Goal: Task Accomplishment & Management: Use online tool/utility

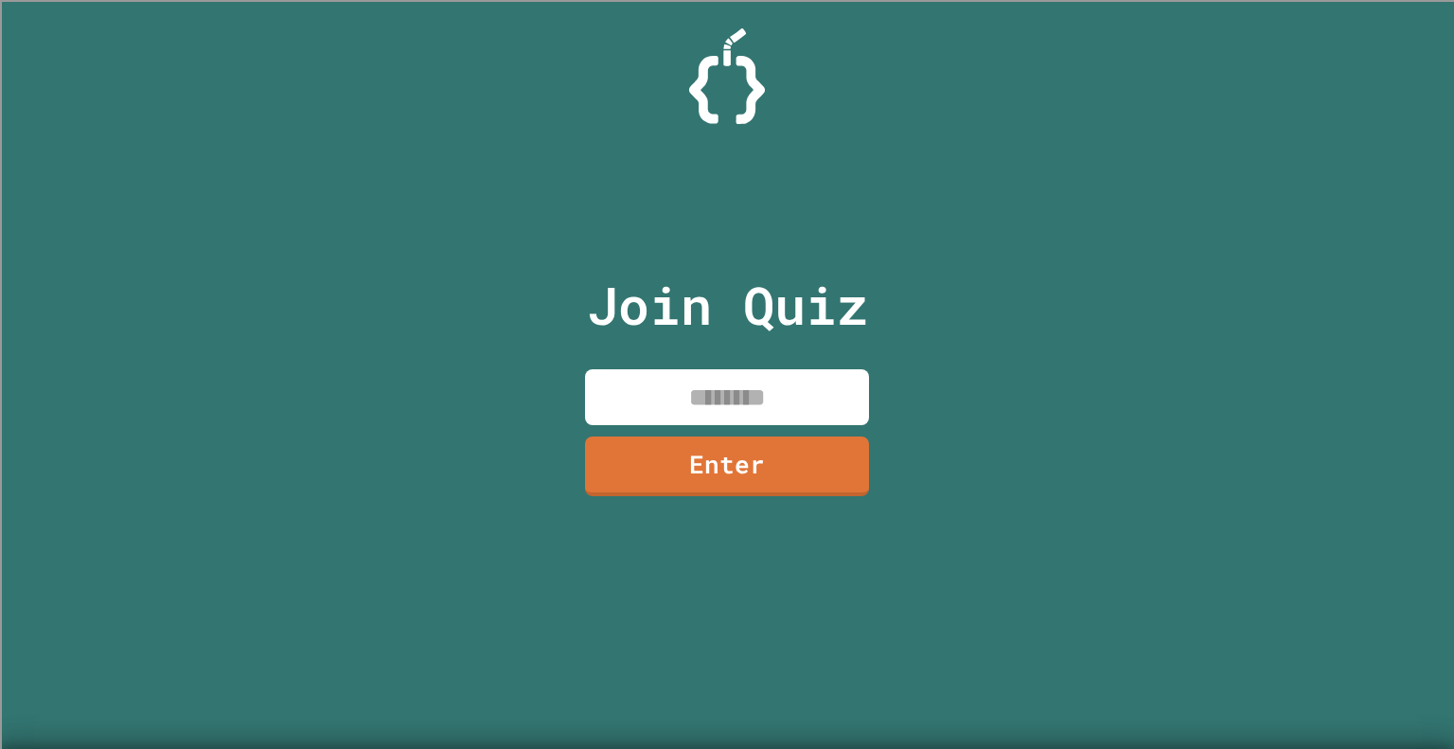
click at [653, 385] on input at bounding box center [727, 397] width 284 height 56
type input "********"
click at [710, 467] on link "Enter" at bounding box center [727, 465] width 289 height 62
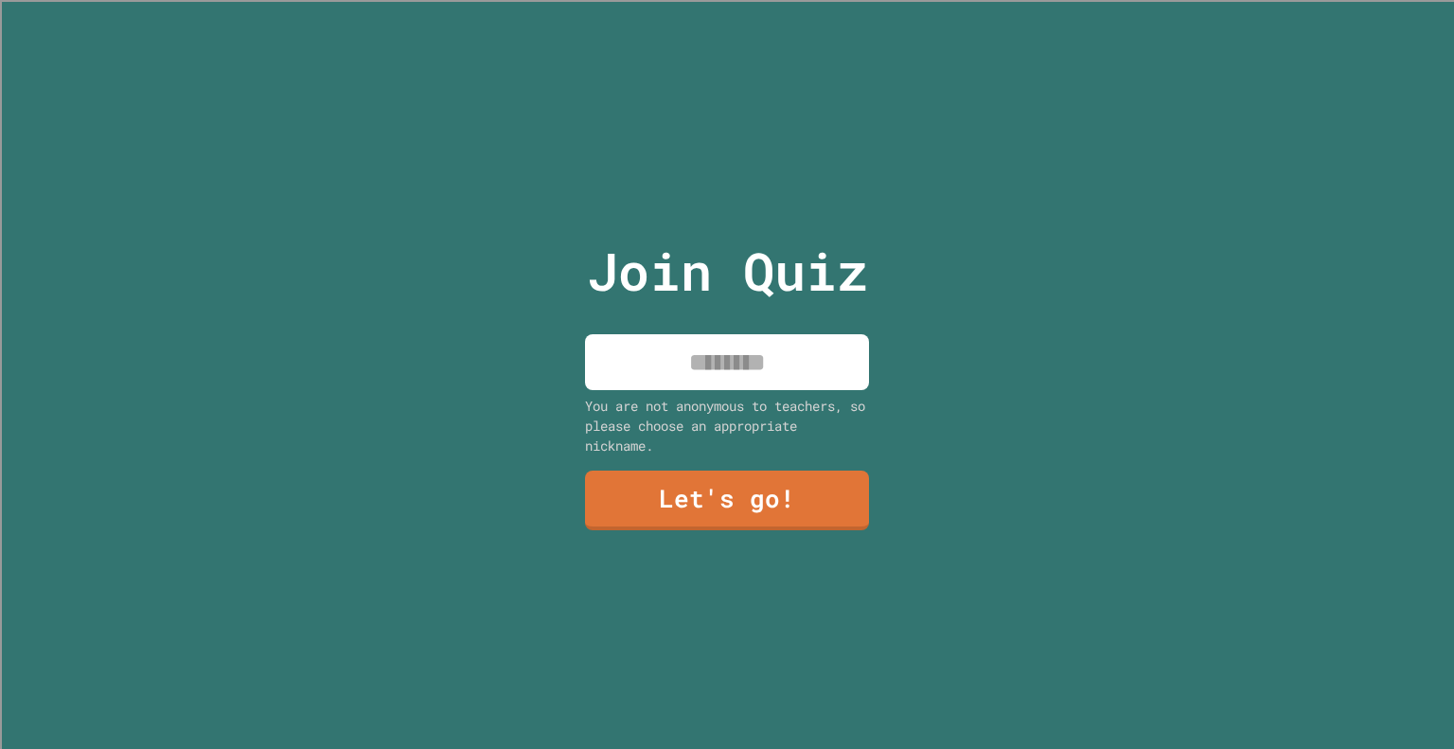
click at [757, 370] on input at bounding box center [727, 362] width 284 height 56
type input "****"
click at [703, 468] on link "Let's go!" at bounding box center [727, 498] width 267 height 62
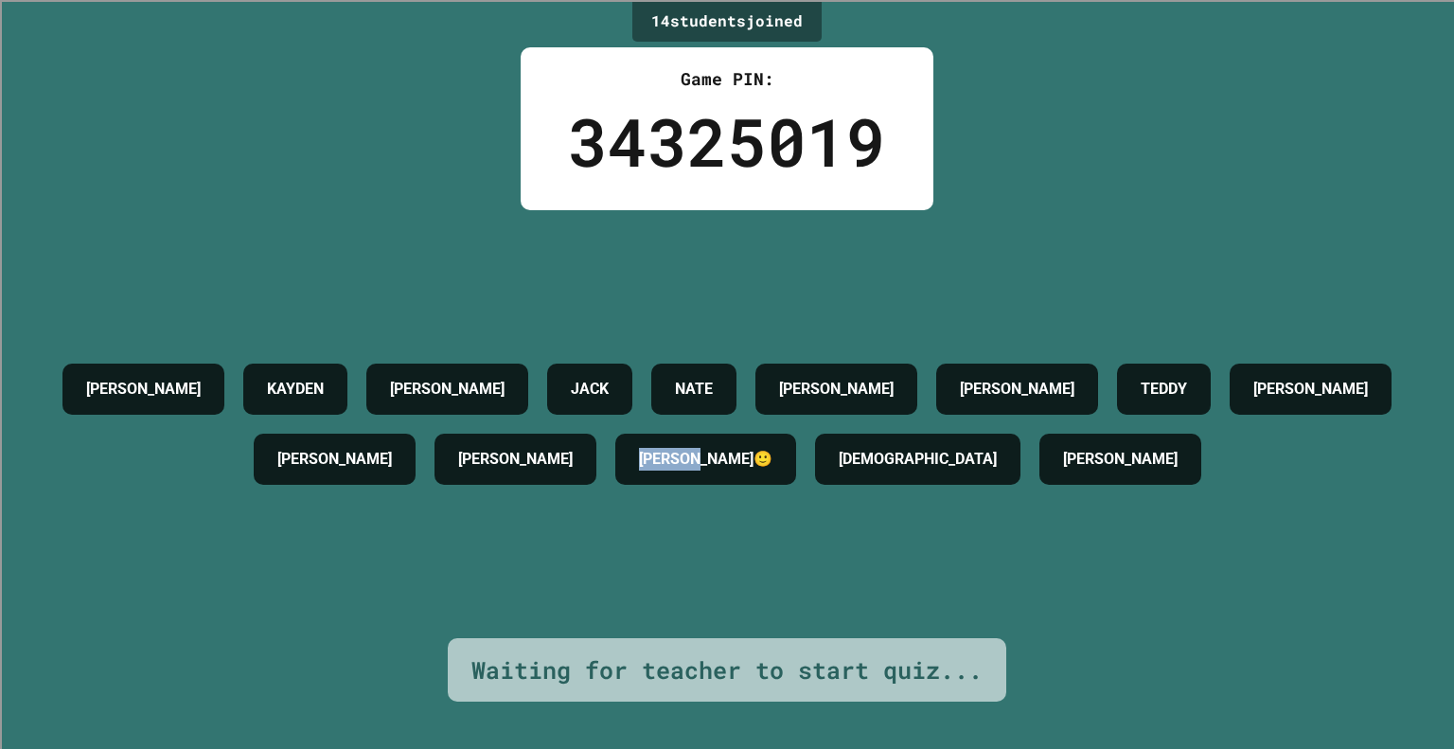
drag, startPoint x: 722, startPoint y: 467, endPoint x: 901, endPoint y: 472, distance: 179.0
click at [796, 472] on div "[PERSON_NAME]🙂" at bounding box center [705, 459] width 181 height 51
click at [773, 463] on h4 "[PERSON_NAME]🙂" at bounding box center [706, 459] width 134 height 23
drag, startPoint x: 881, startPoint y: 463, endPoint x: 870, endPoint y: 460, distance: 11.7
click at [796, 460] on div "[PERSON_NAME]🙂" at bounding box center [705, 459] width 181 height 51
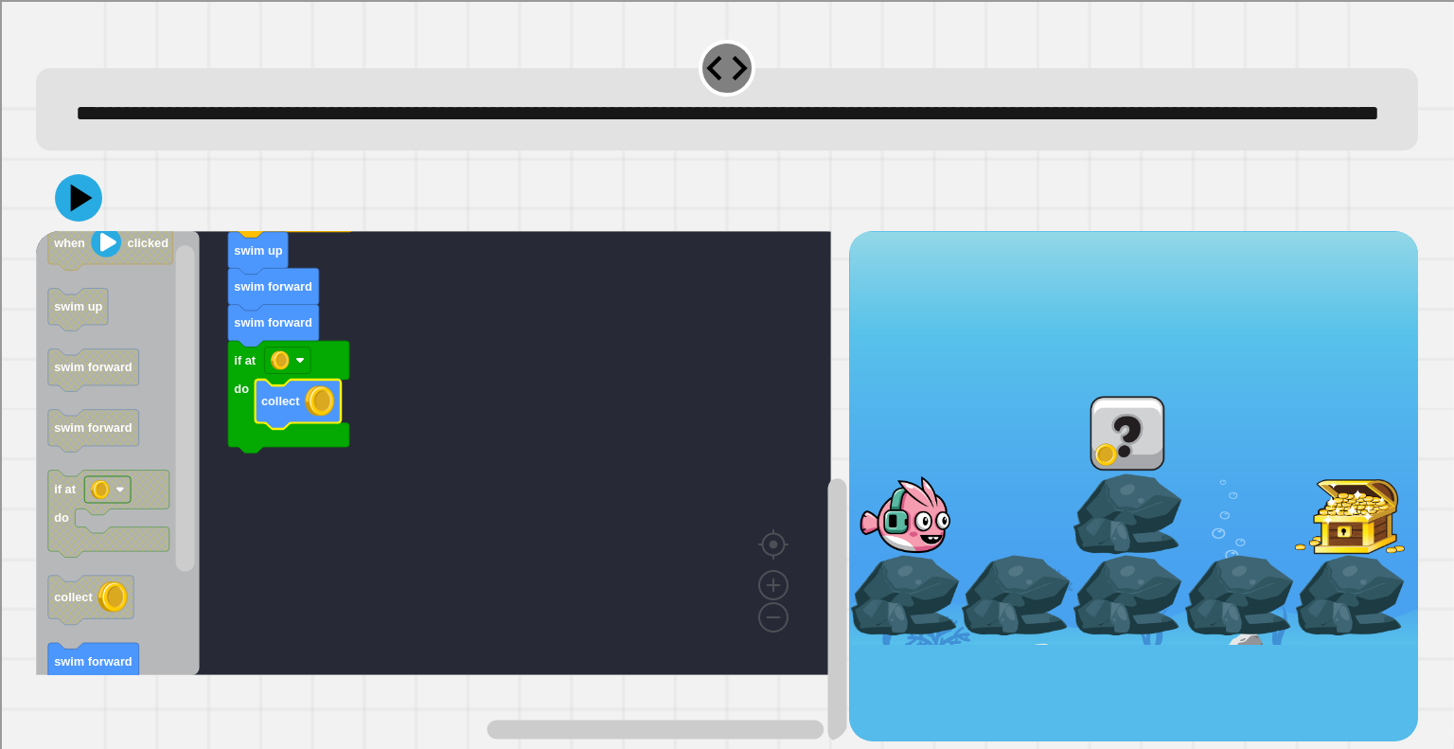
click at [291, 311] on icon "Blockly Workspace" at bounding box center [273, 289] width 91 height 43
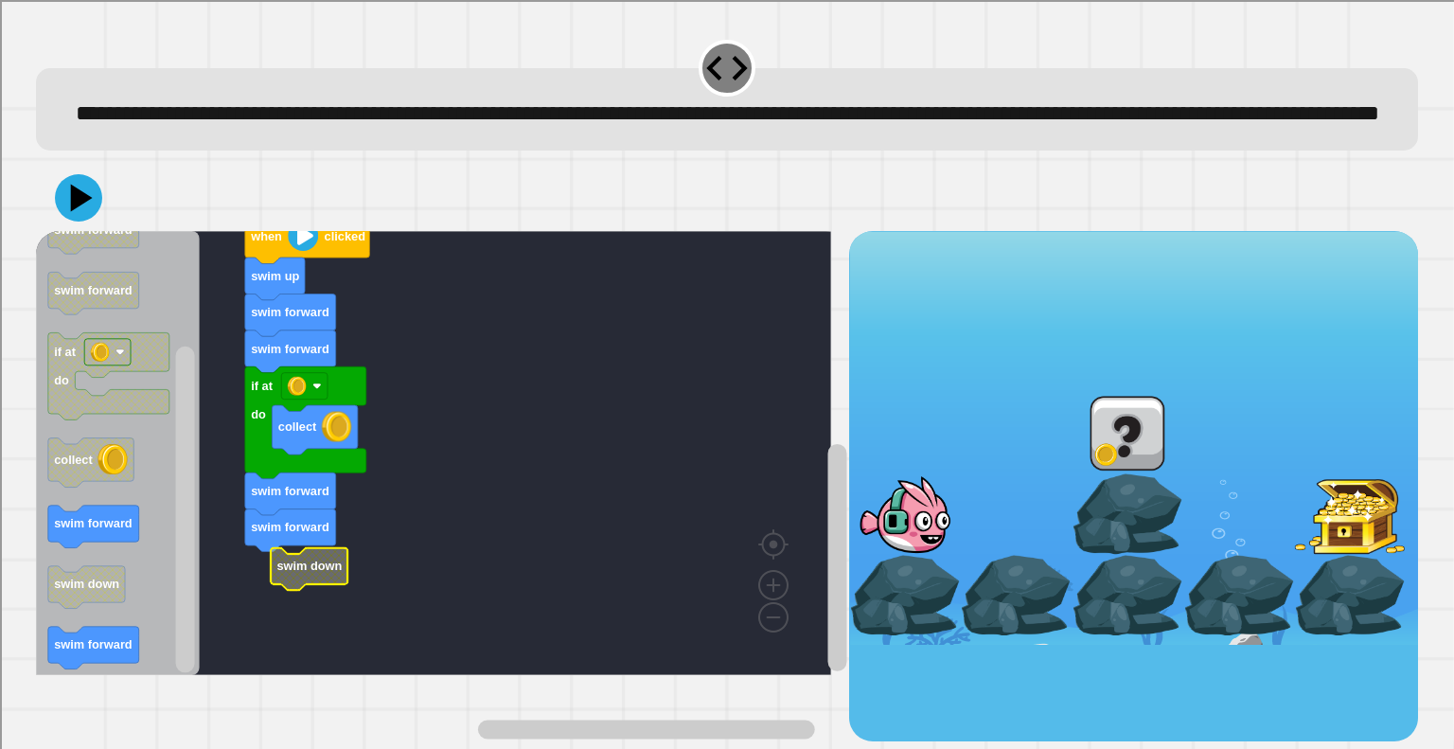
click at [301, 620] on g "when clicked swim up swim forward swim forward if at do collect swim forward sw…" at bounding box center [442, 444] width 813 height 461
click at [77, 211] on icon at bounding box center [82, 197] width 22 height 27
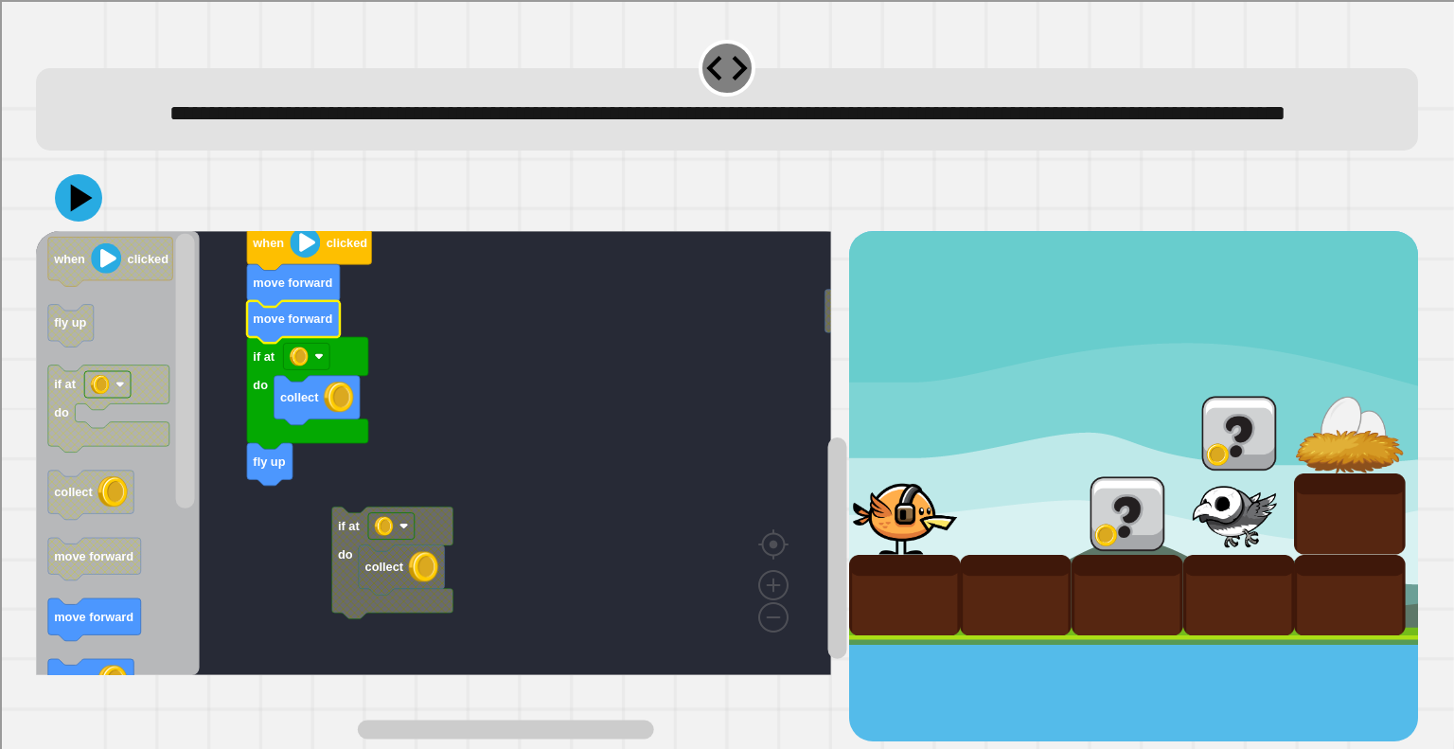
click at [296, 326] on text "move forward" at bounding box center [294, 319] width 80 height 14
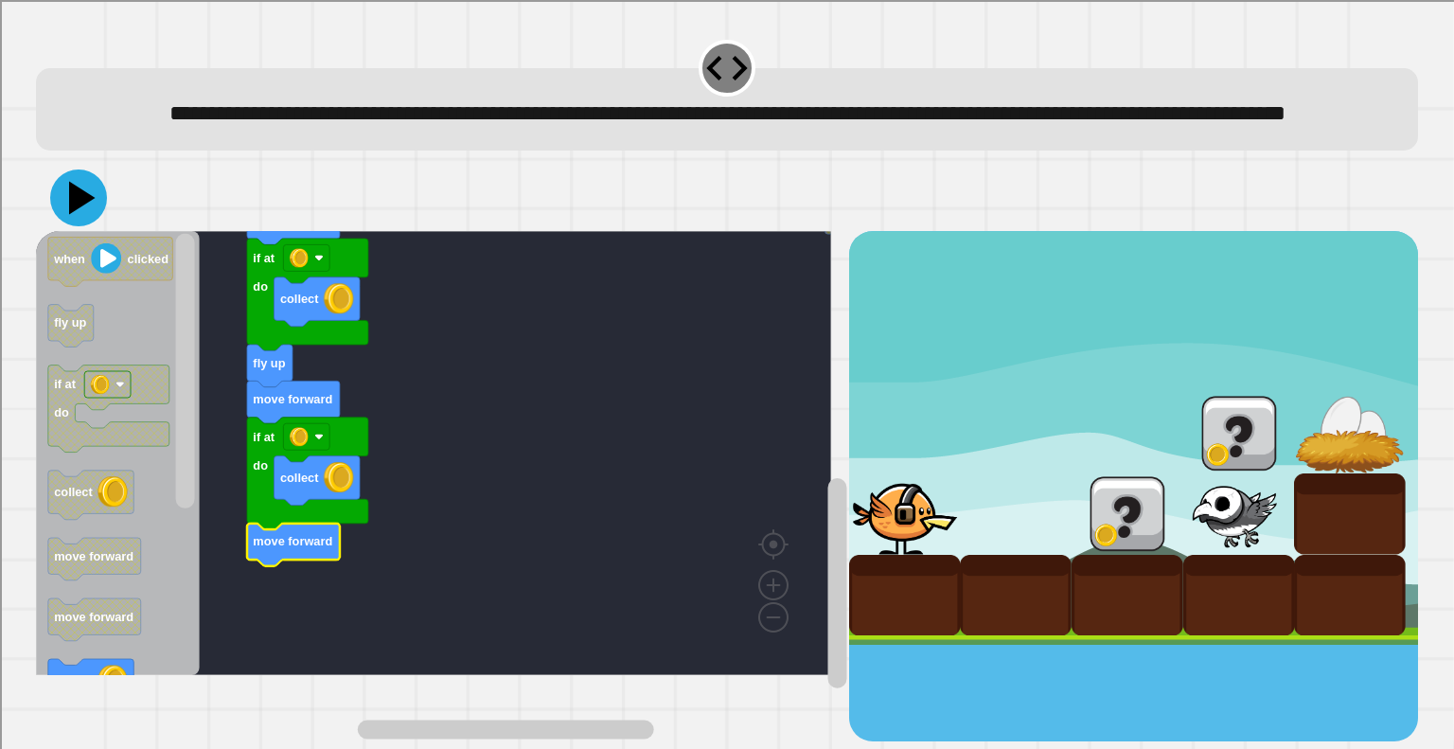
click at [81, 214] on icon at bounding box center [82, 197] width 27 height 33
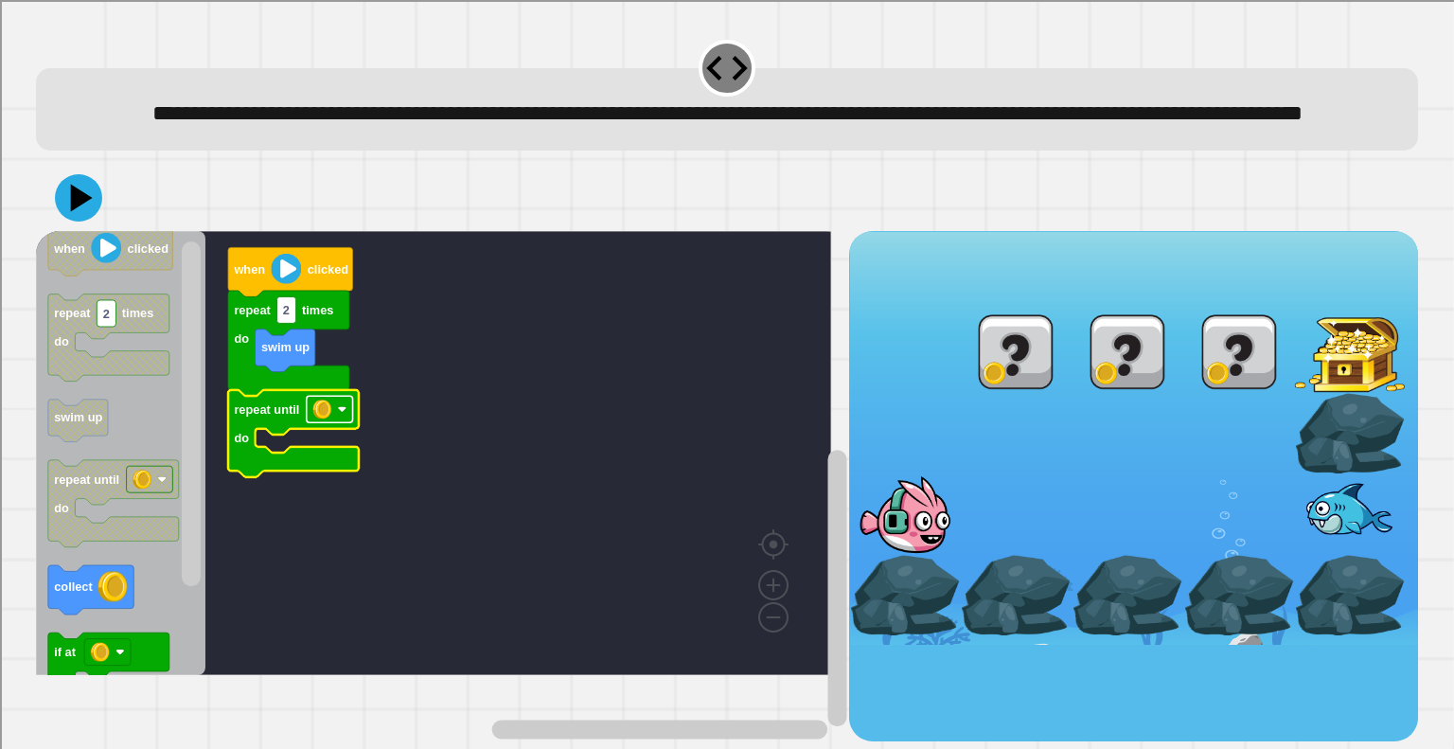
click at [323, 418] on image "Blockly Workspace" at bounding box center [322, 409] width 19 height 19
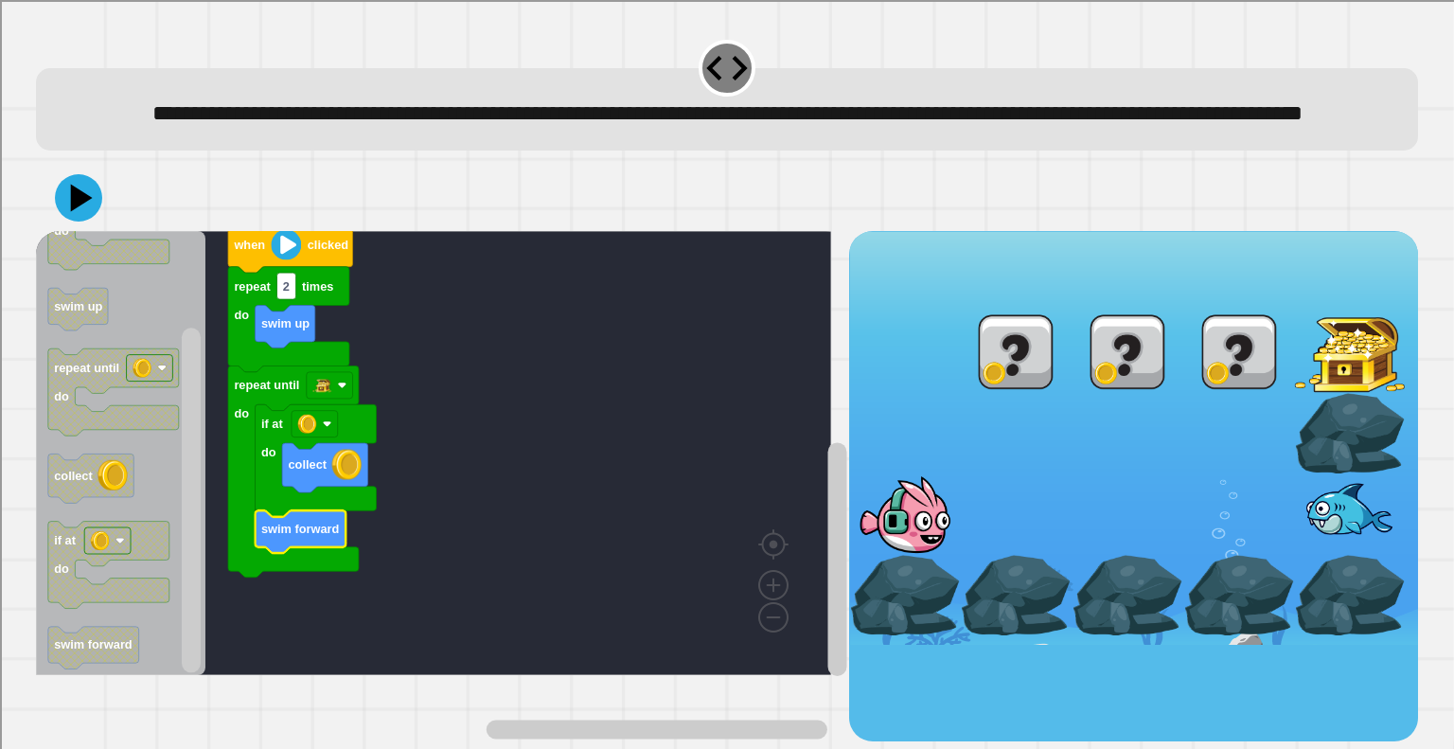
click at [73, 222] on icon at bounding box center [78, 197] width 47 height 47
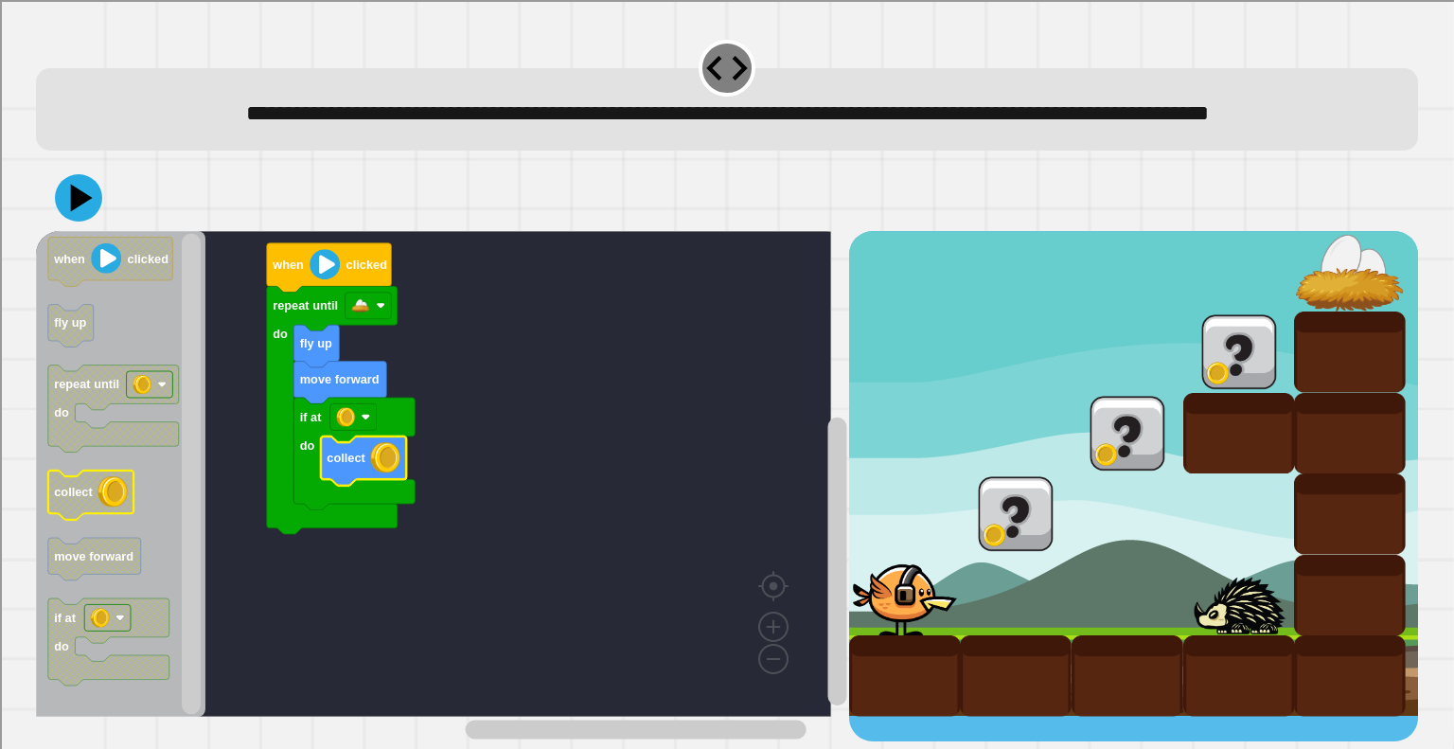
click at [74, 222] on icon at bounding box center [78, 197] width 47 height 47
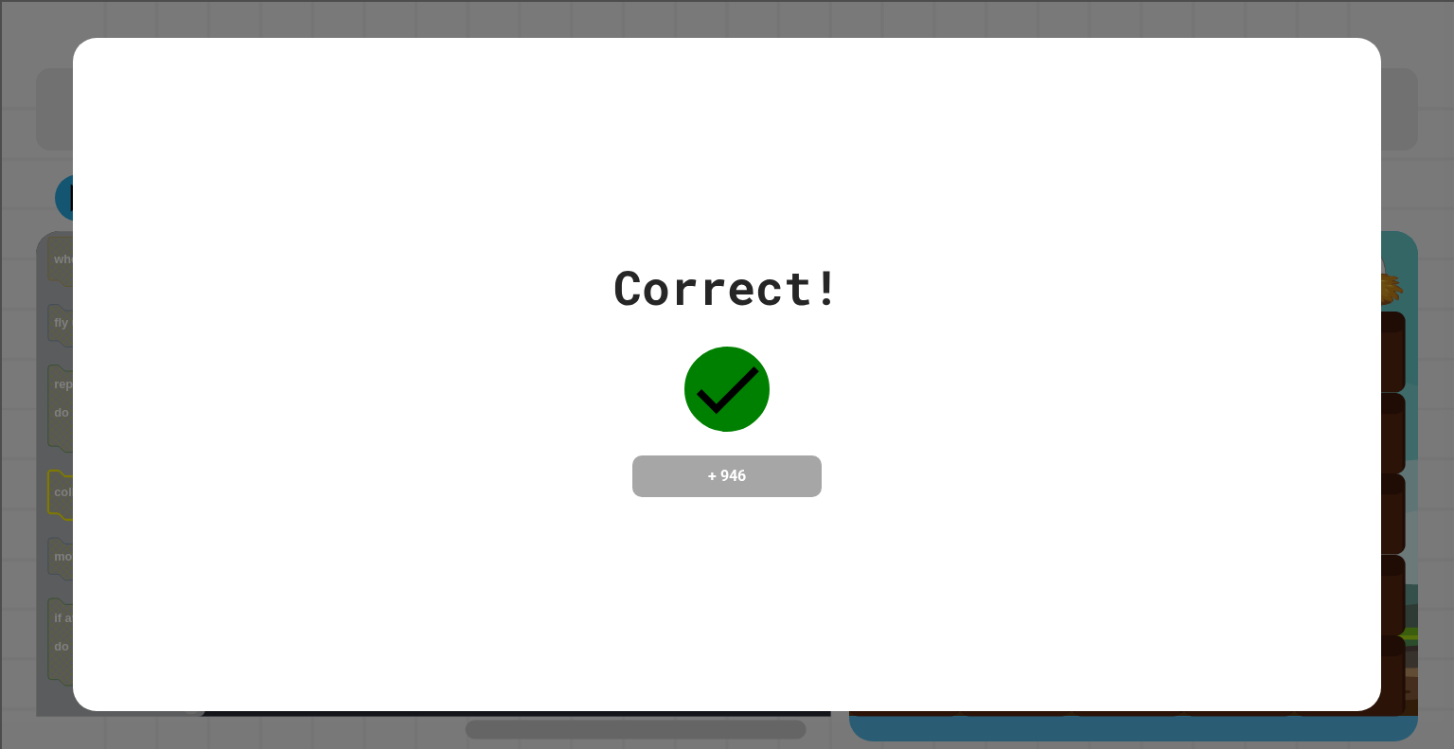
click at [0, 701] on div "Correct! + 946" at bounding box center [727, 374] width 1454 height 749
click at [235, 571] on div "Correct! + 946" at bounding box center [727, 375] width 1309 height 674
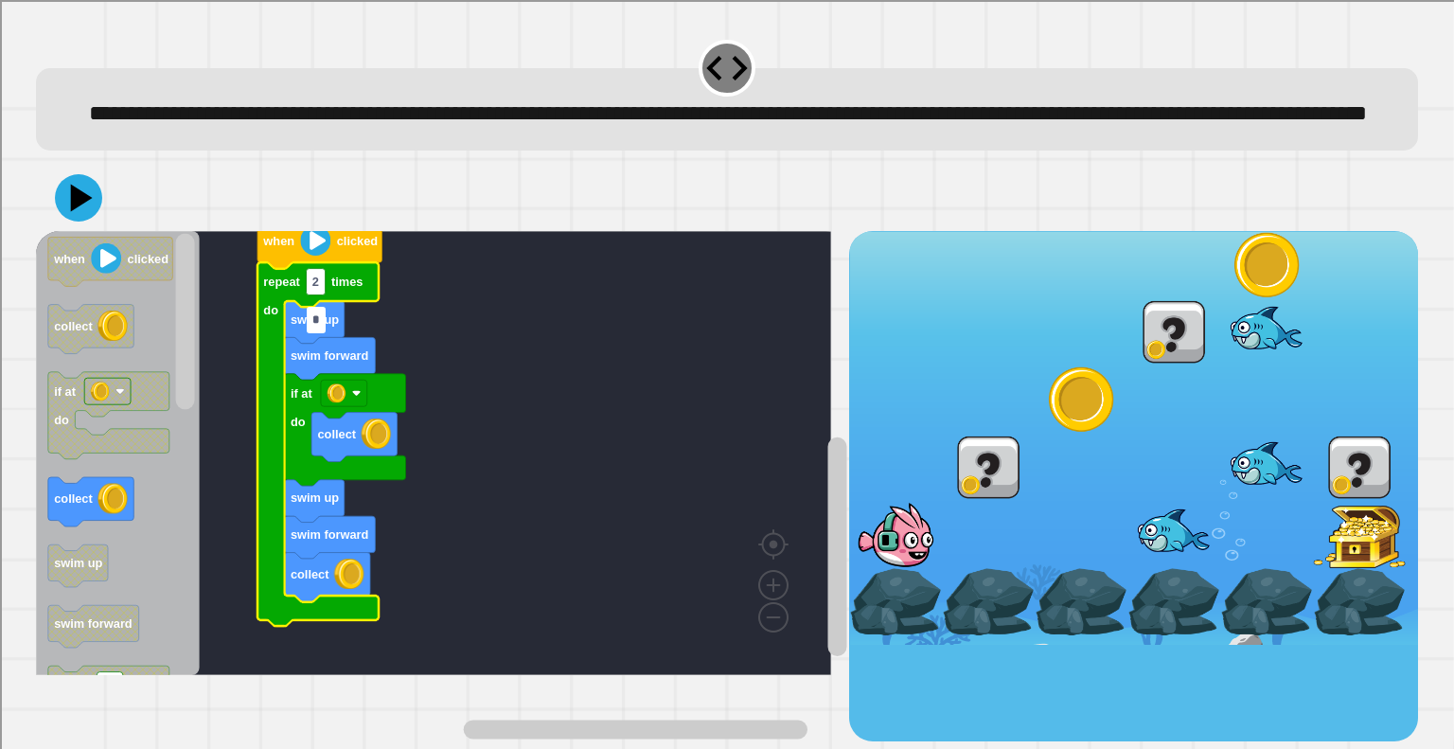
type input "*"
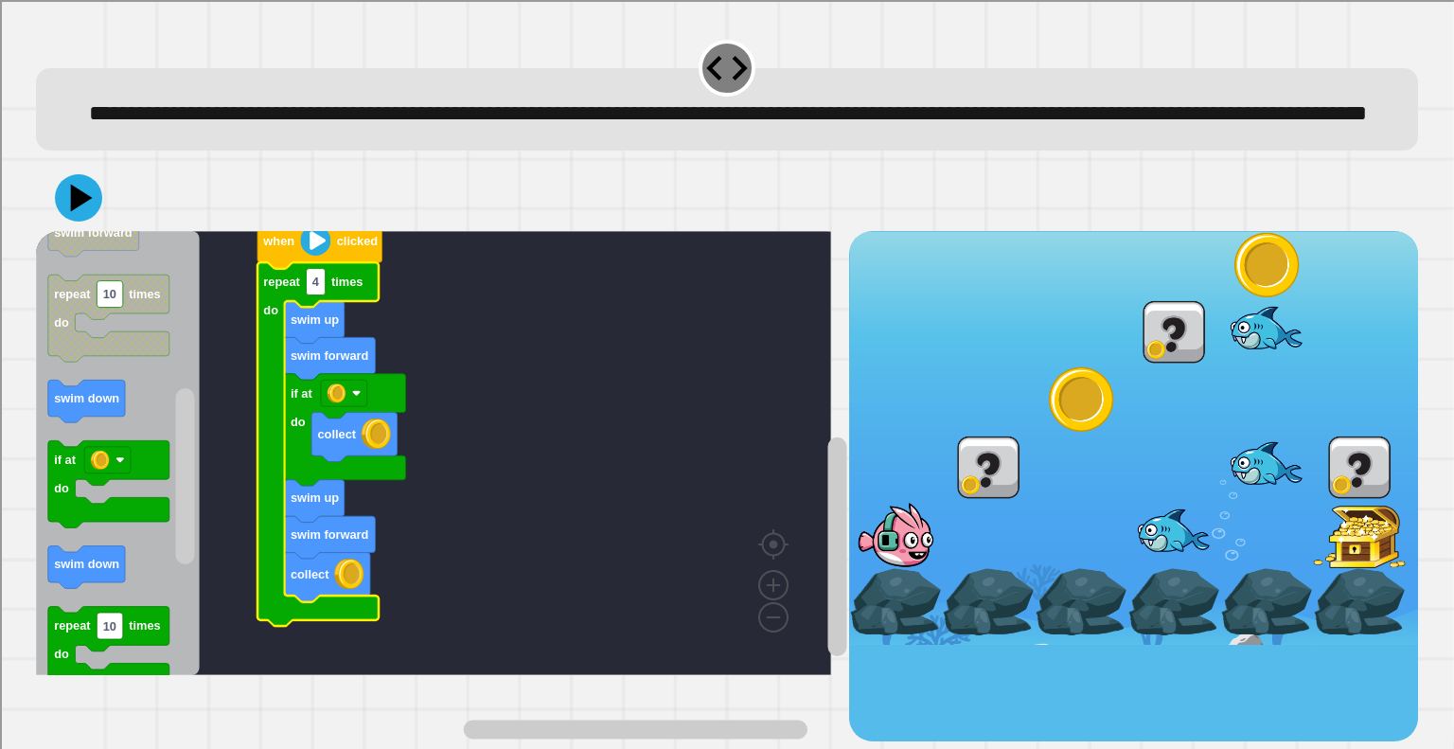
click at [470, 574] on rect "Blockly Workspace" at bounding box center [433, 453] width 795 height 444
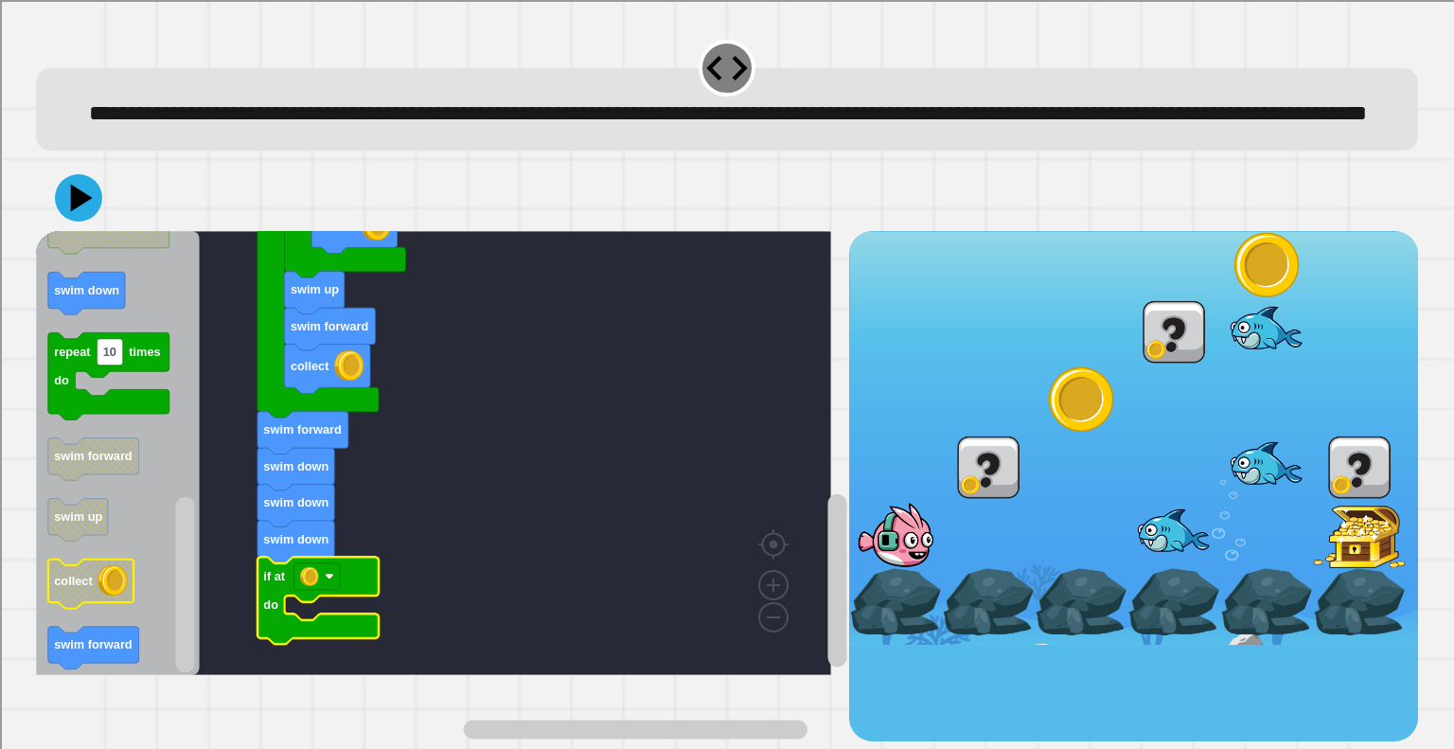
click at [102, 596] on image "Blockly Workspace" at bounding box center [113, 580] width 30 height 30
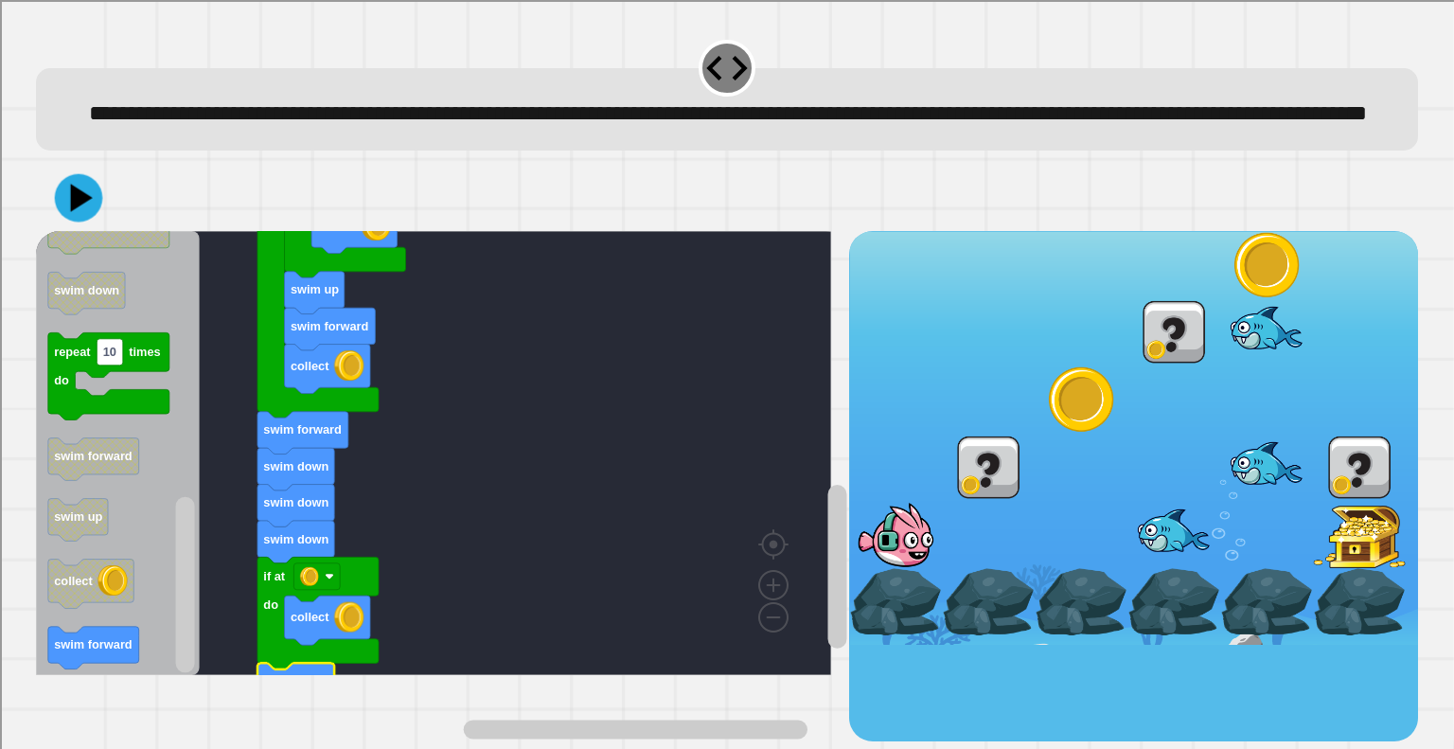
click at [86, 214] on button at bounding box center [79, 198] width 48 height 48
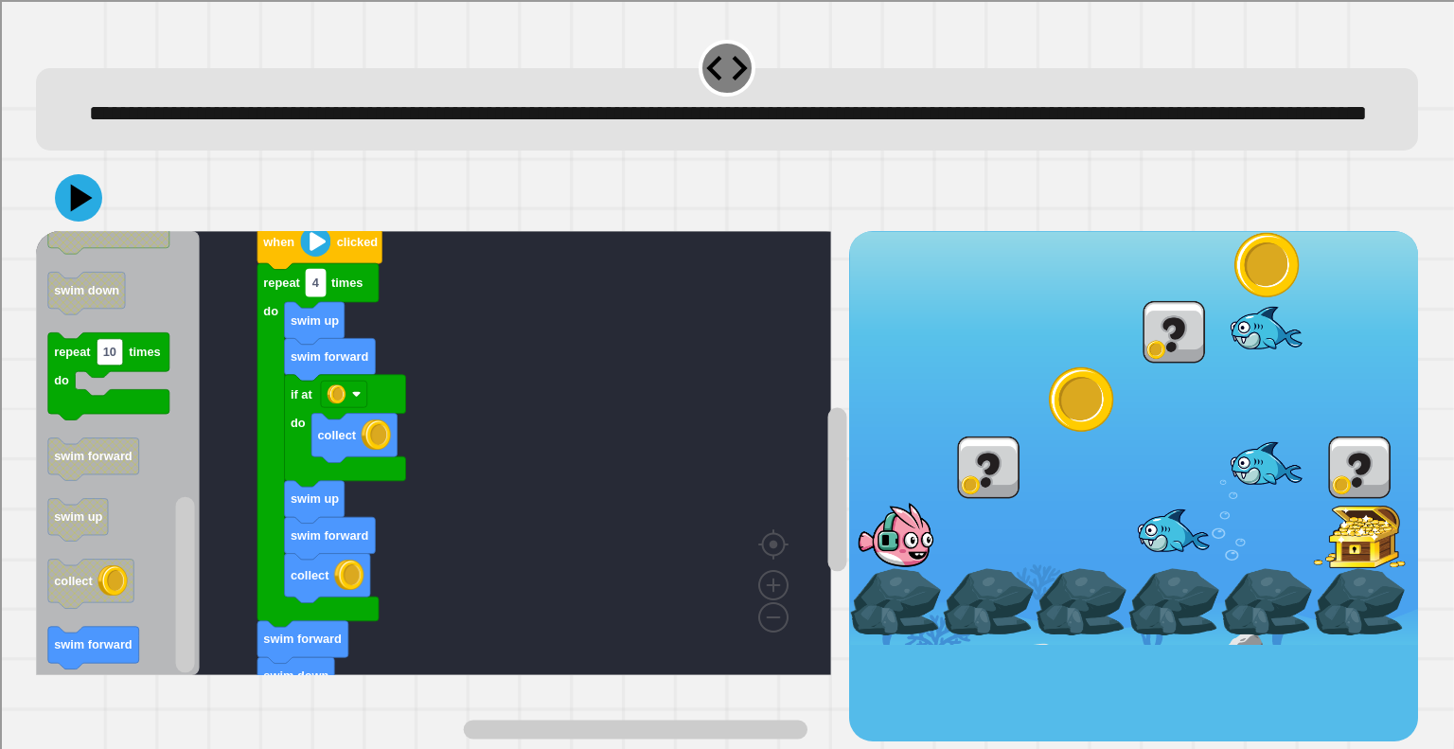
click at [316, 290] on text "4" at bounding box center [316, 283] width 8 height 14
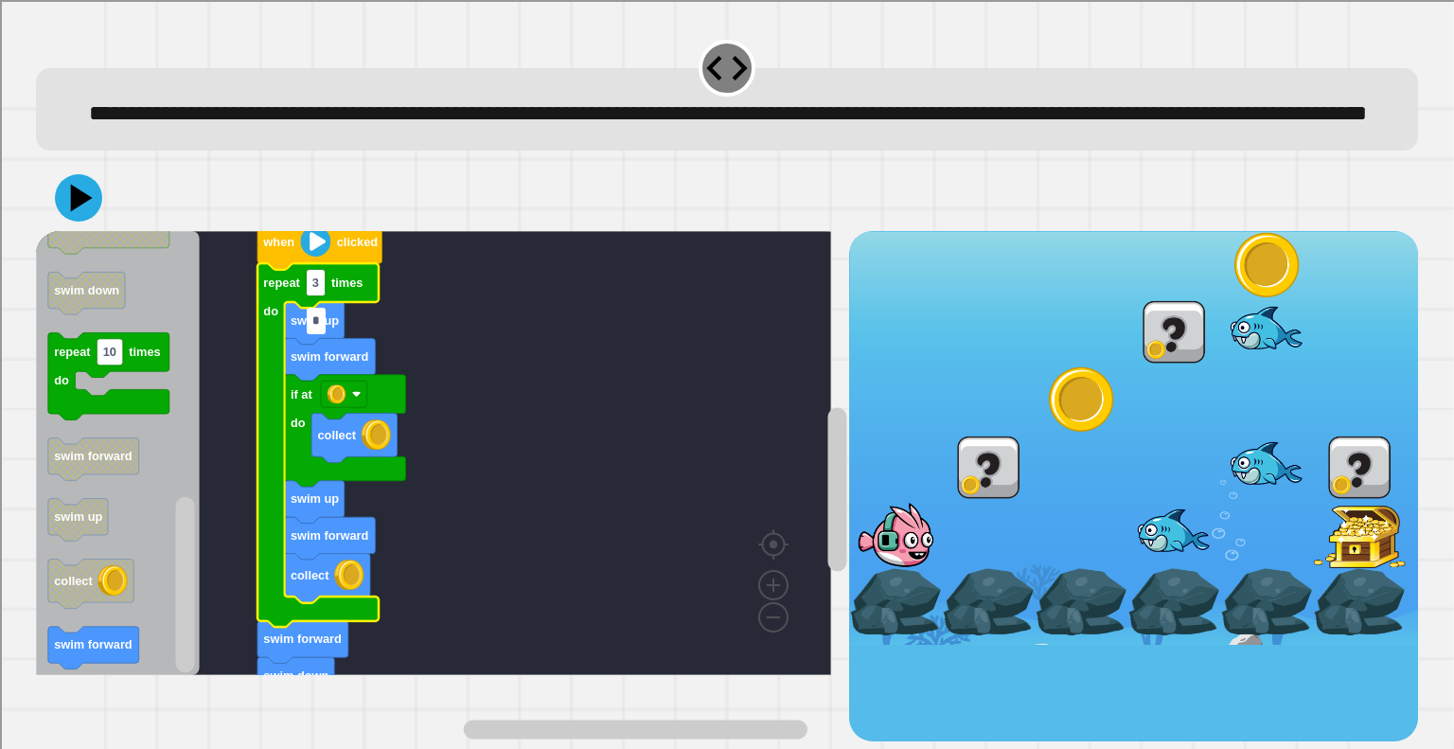
type input "*"
click at [77, 214] on icon at bounding box center [82, 197] width 27 height 33
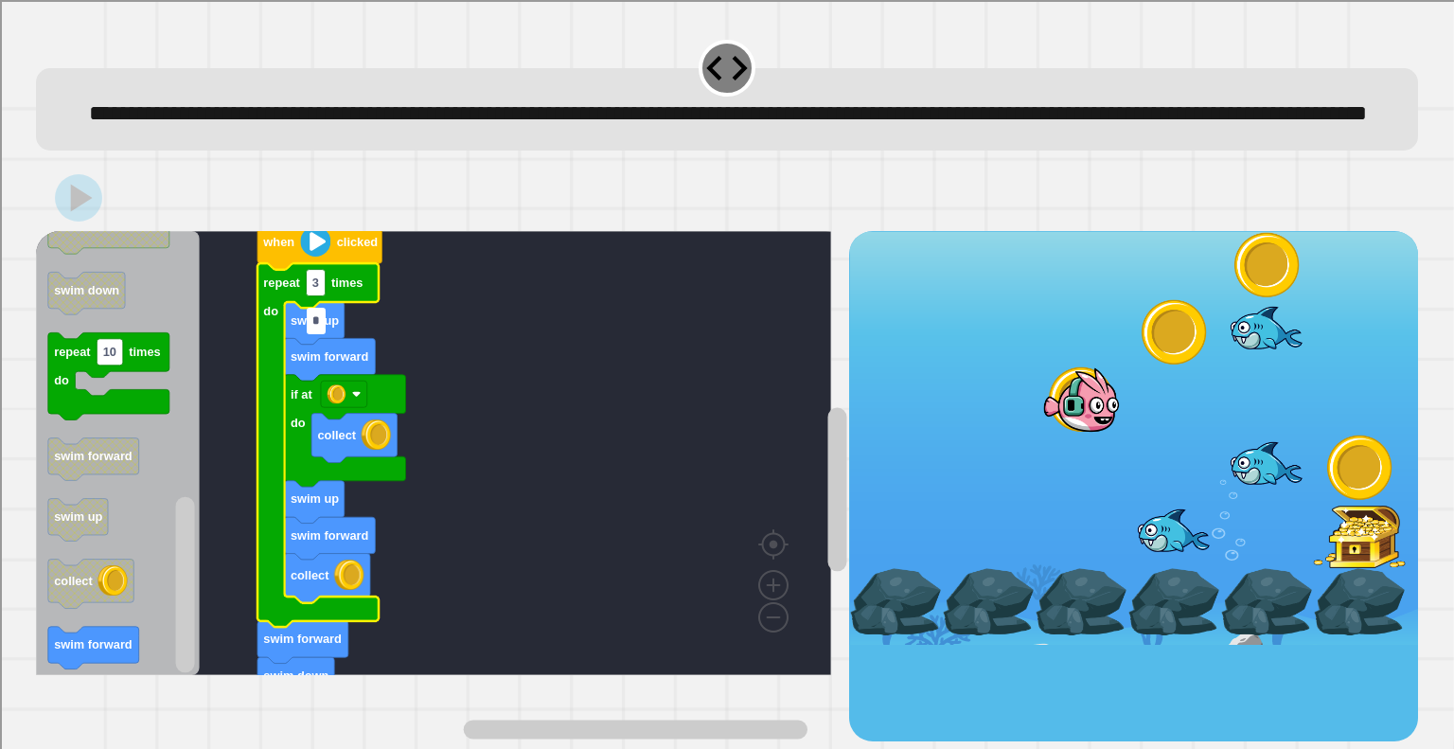
click at [317, 320] on input "*" at bounding box center [316, 321] width 19 height 27
type input "*"
click at [581, 348] on rect "Blockly Workspace" at bounding box center [433, 453] width 795 height 444
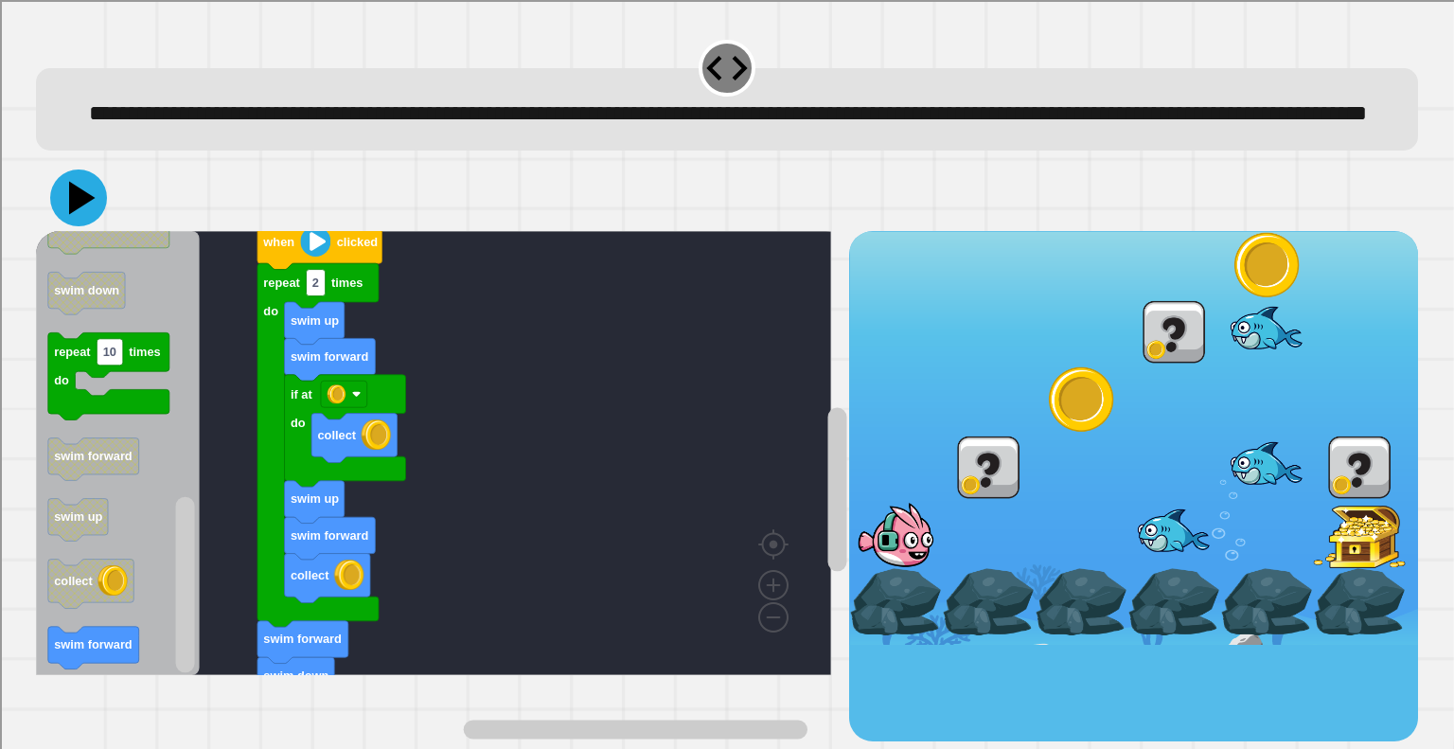
click at [82, 214] on icon at bounding box center [82, 197] width 27 height 33
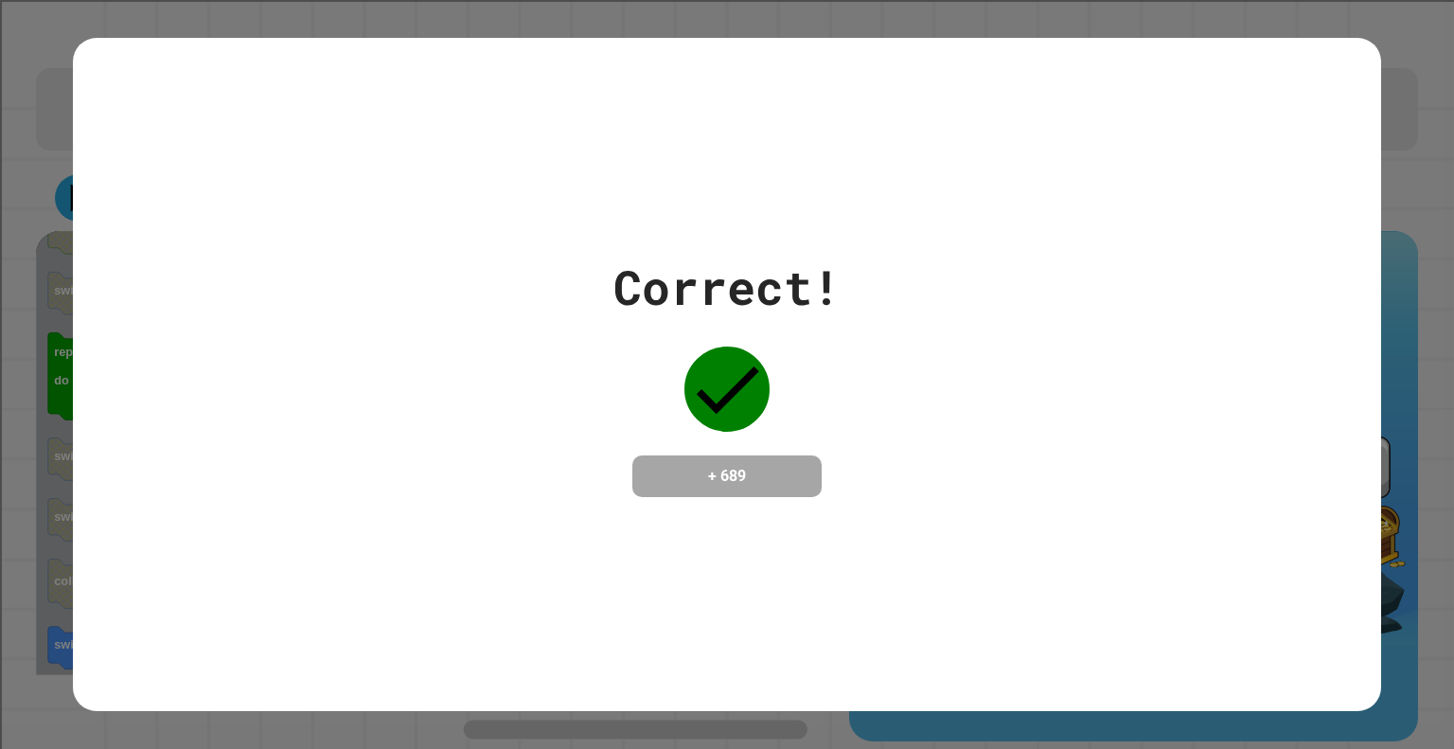
click at [767, 354] on div "Correct! + 689" at bounding box center [727, 374] width 227 height 245
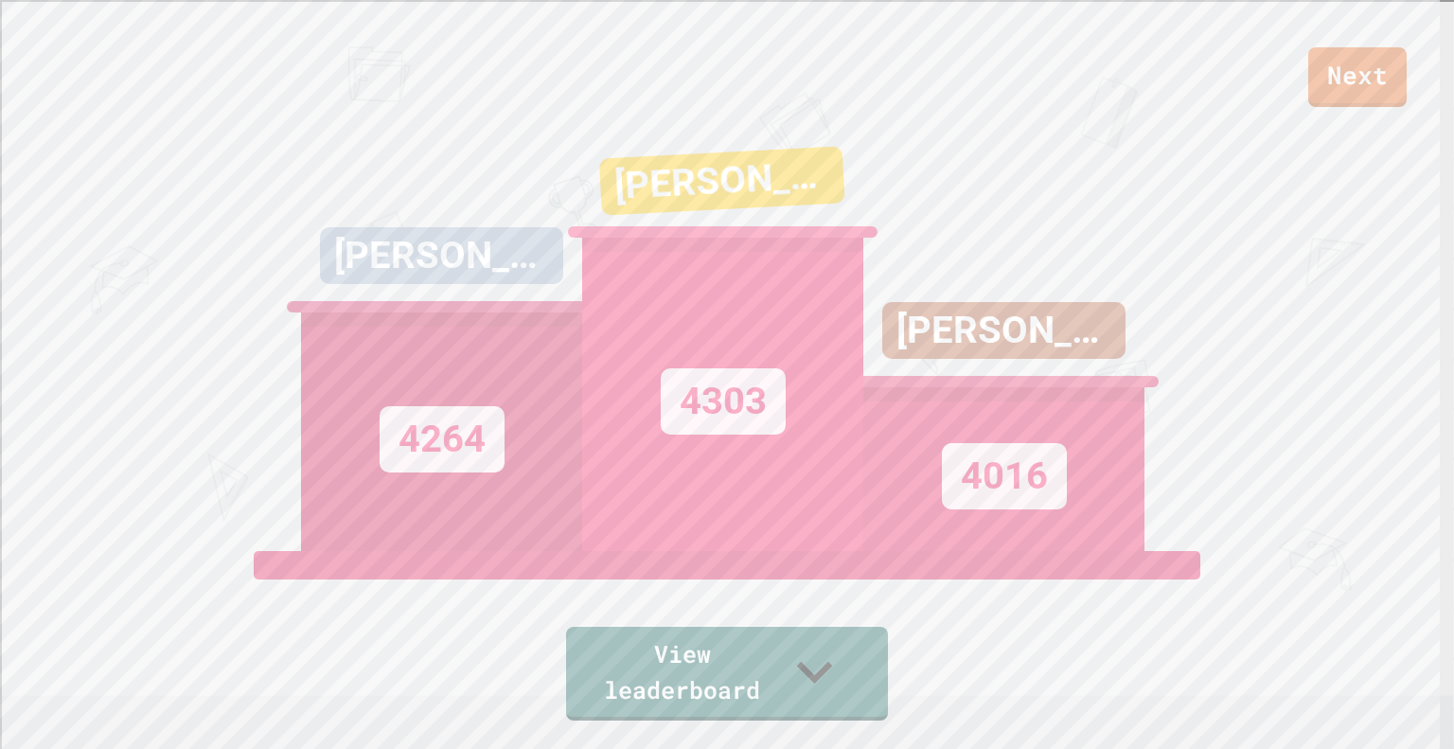
click at [1288, 126] on div "Next [PERSON_NAME] 4264 [PERSON_NAME] 4303 [PERSON_NAME] 4016 View leaderboard" at bounding box center [727, 374] width 1454 height 749
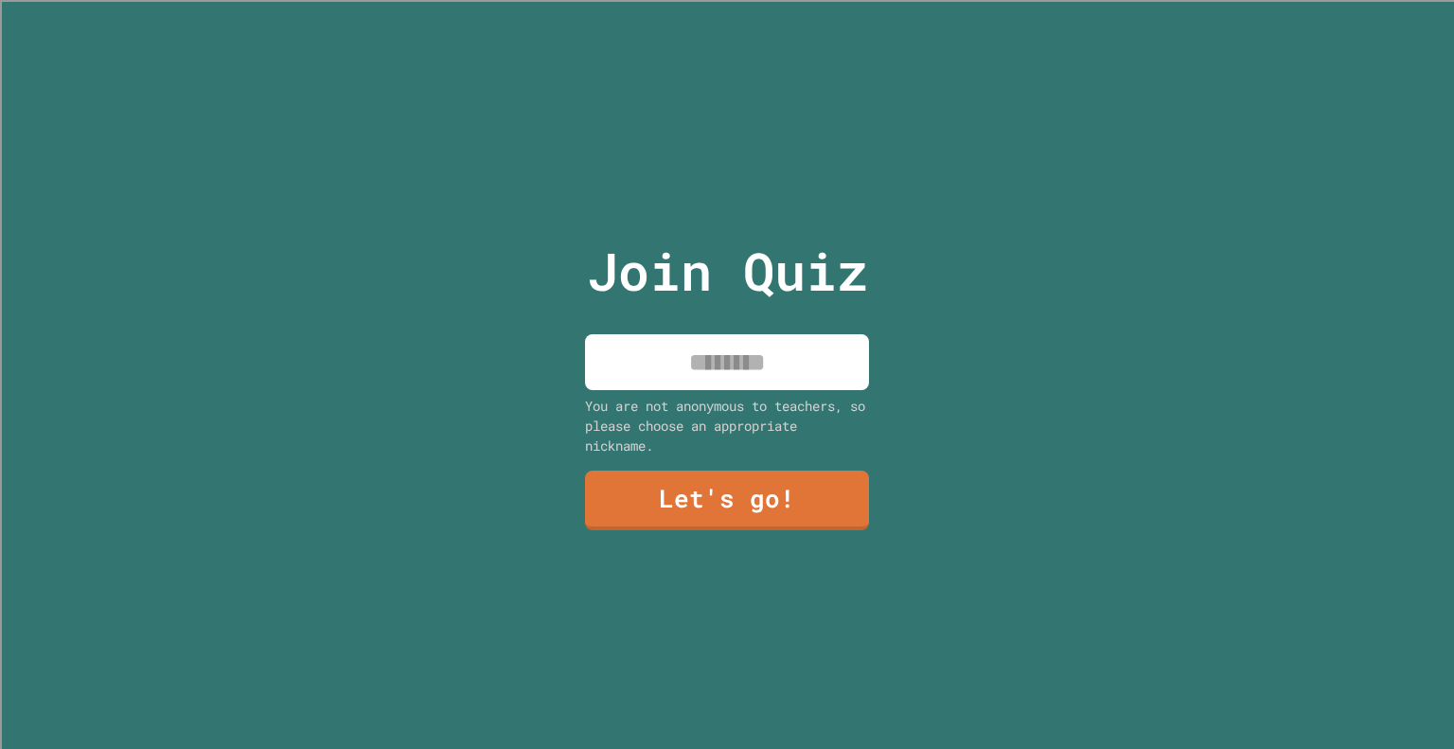
click at [1049, 408] on div "Join Quiz You are not anonymous to teachers, so please choose an appropriate ni…" at bounding box center [727, 374] width 1454 height 749
click at [747, 349] on input at bounding box center [727, 362] width 284 height 56
type input "****"
click at [667, 480] on link "Let's go!" at bounding box center [726, 499] width 289 height 62
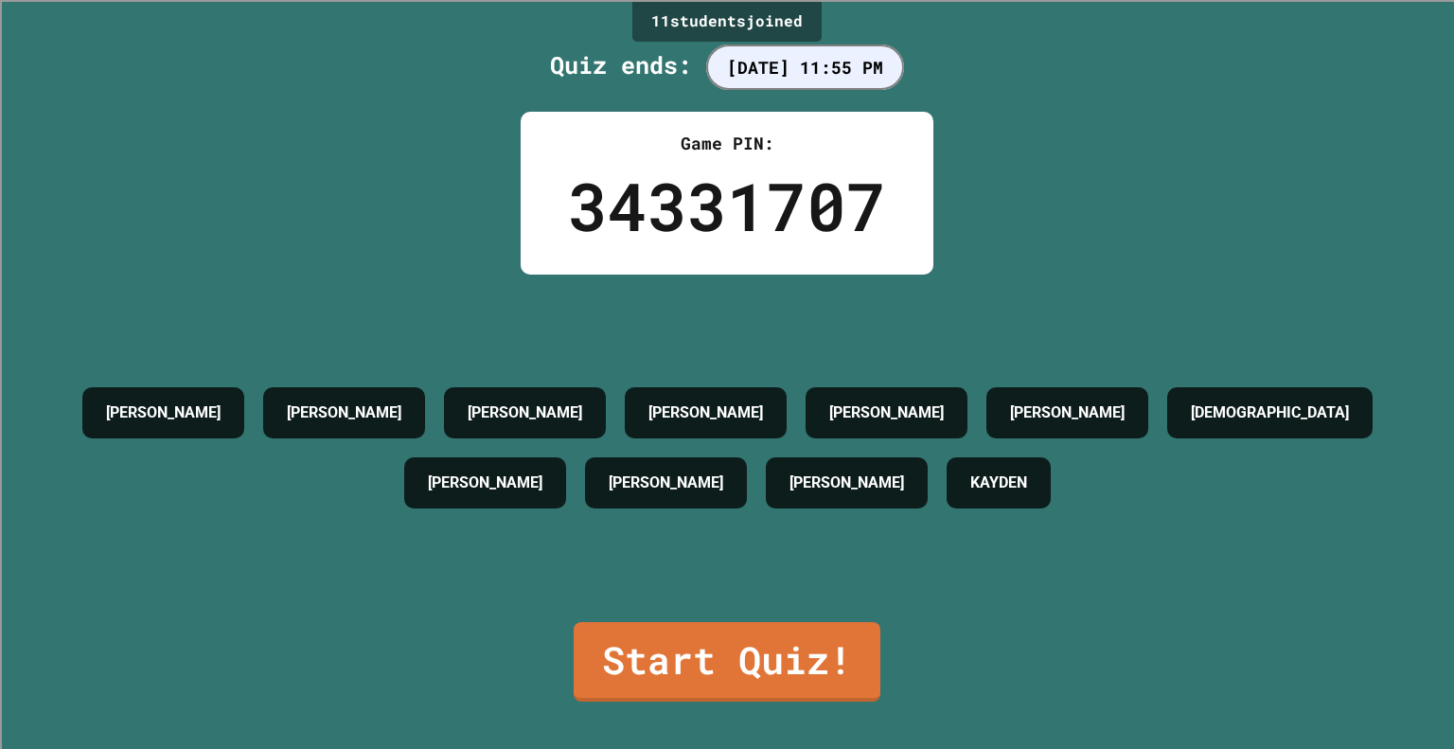
click at [1210, 171] on div "11 student s joined Quiz ends: 9/29/2025 11:55 PM Game PIN: 34331707 VAUGHN KHO…" at bounding box center [727, 374] width 1454 height 749
click at [605, 618] on link "Start Quiz!" at bounding box center [728, 659] width 302 height 83
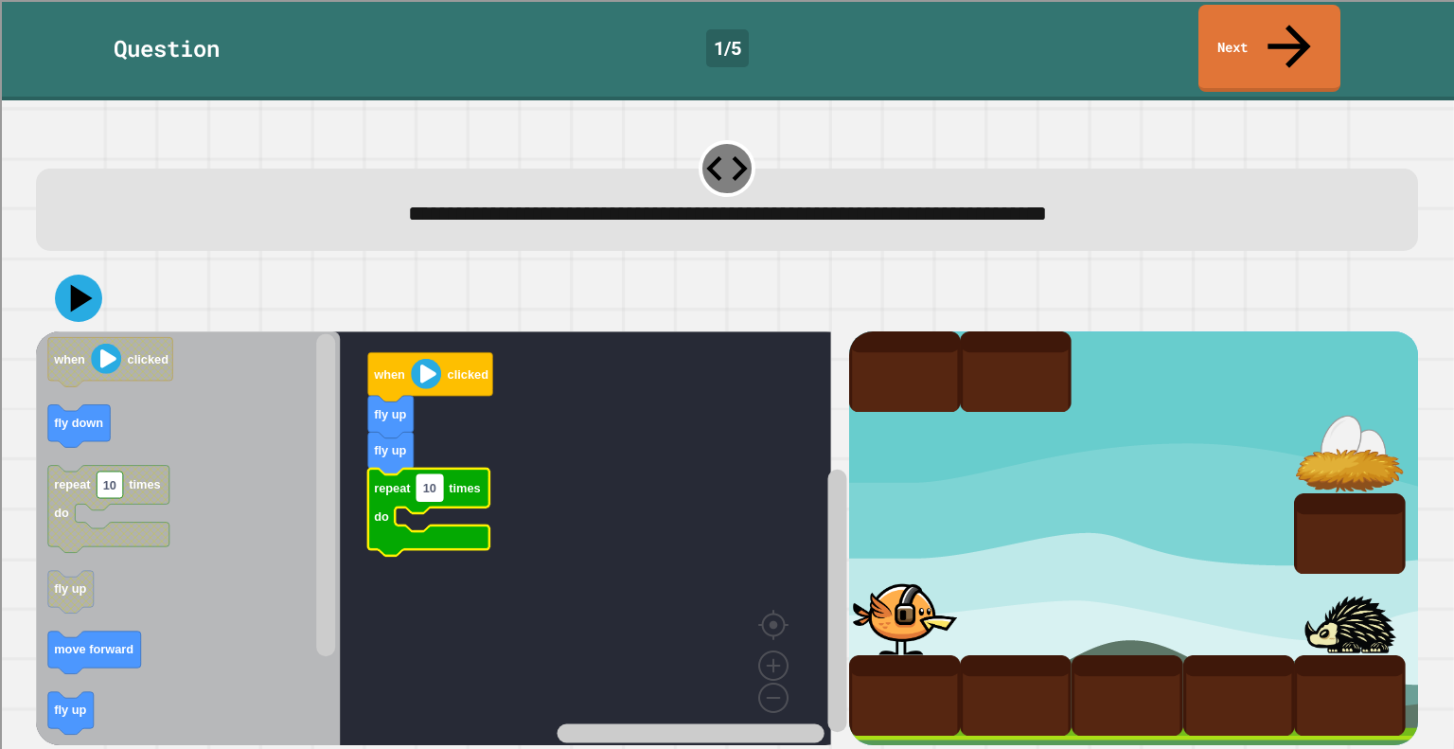
click at [430, 474] on rect "Blockly Workspace" at bounding box center [431, 487] width 27 height 27
type input "*"
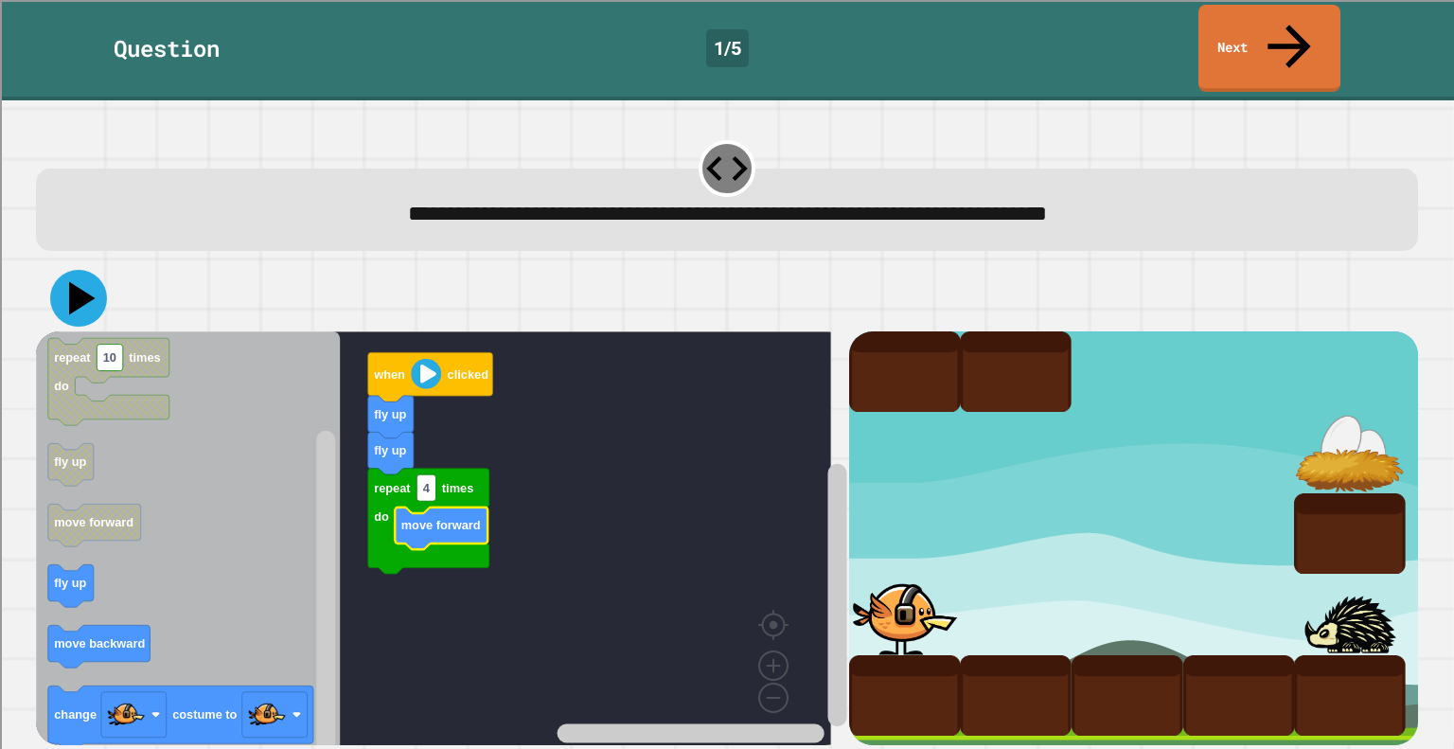
click at [71, 270] on icon at bounding box center [78, 298] width 57 height 57
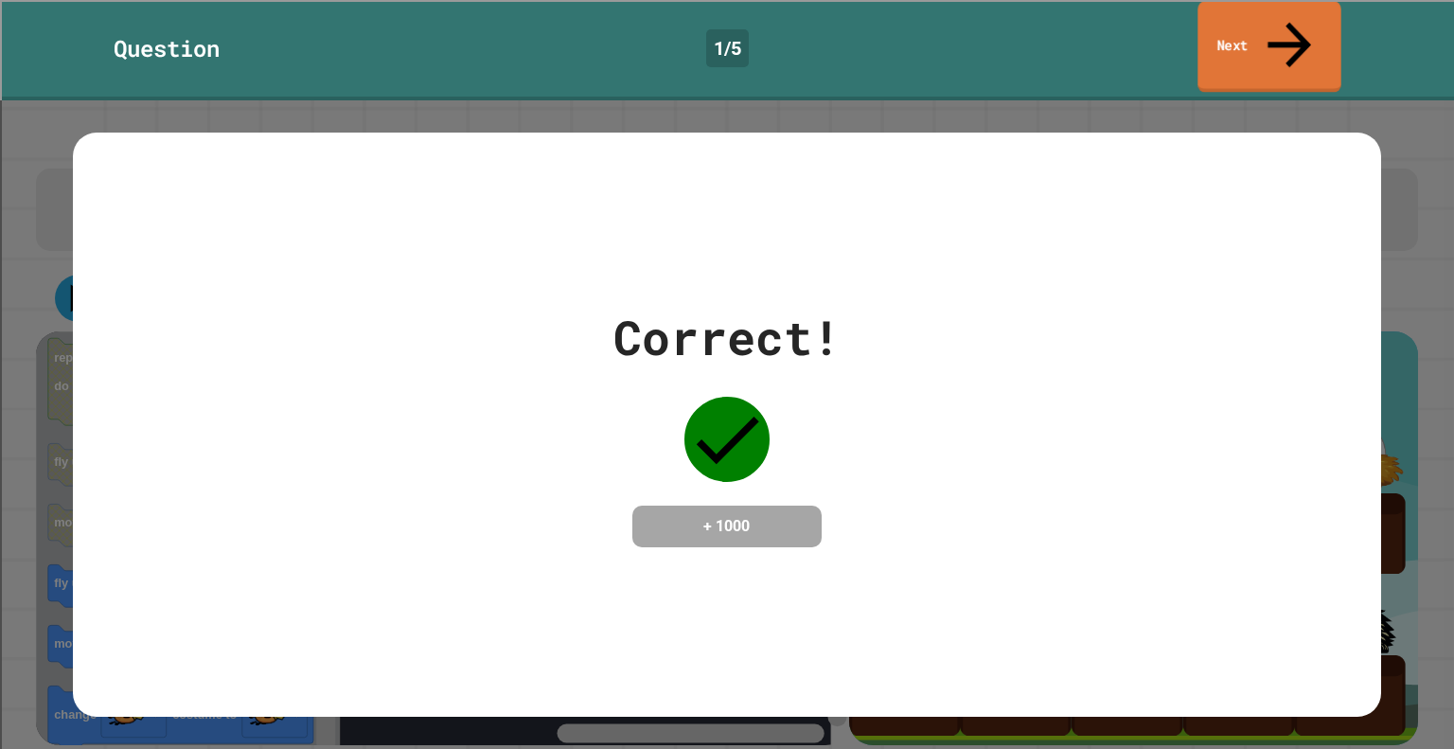
click at [1318, 25] on link "Next" at bounding box center [1269, 47] width 143 height 92
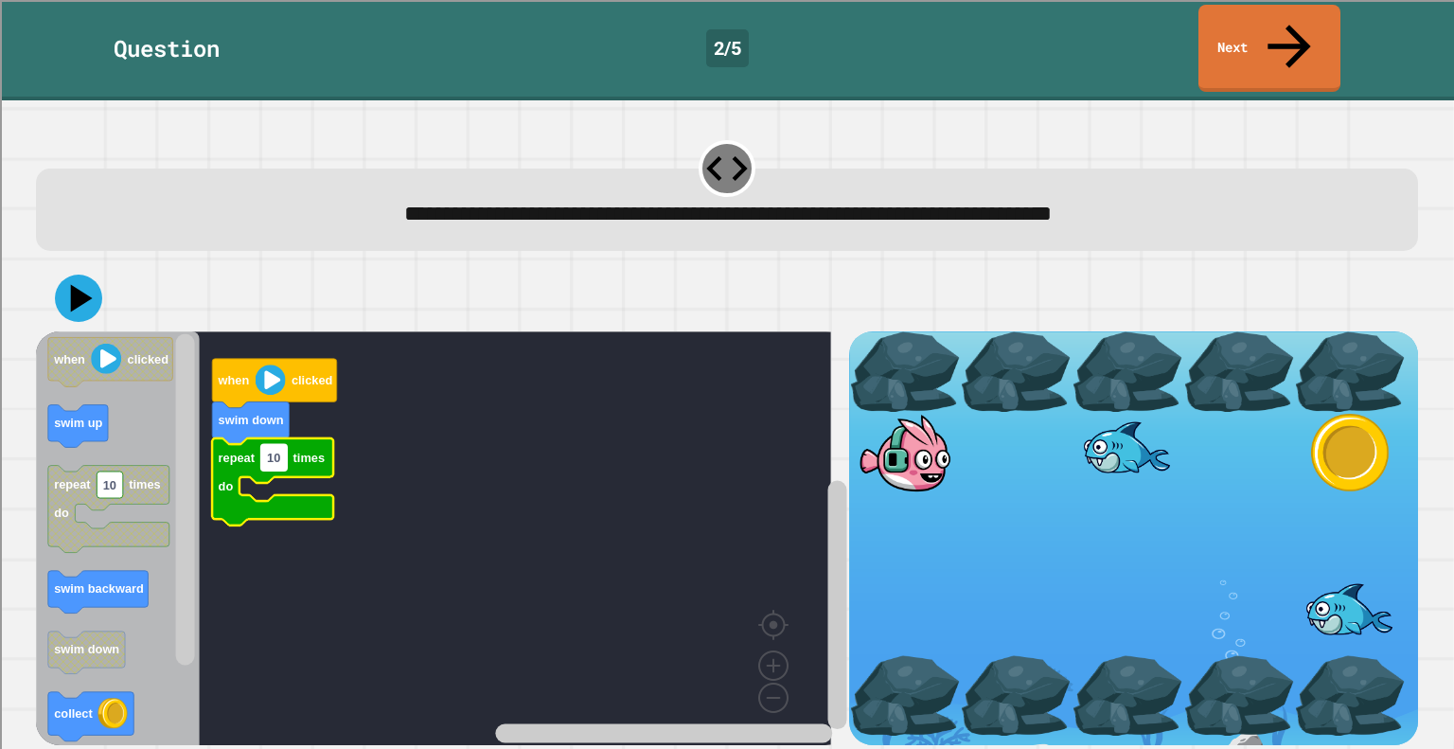
click at [272, 451] on text "10" at bounding box center [273, 458] width 13 height 14
type input "*"
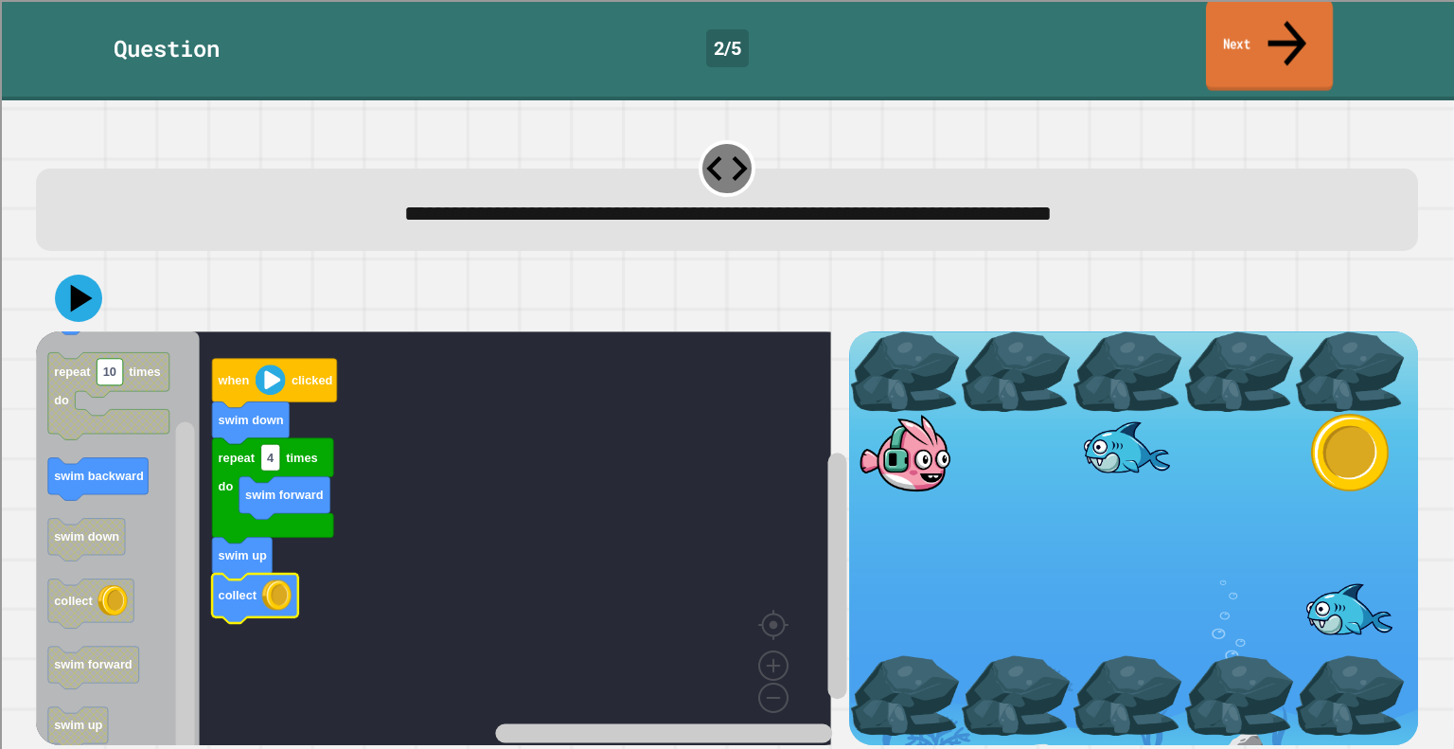
click at [1277, 25] on link "Next" at bounding box center [1269, 46] width 127 height 92
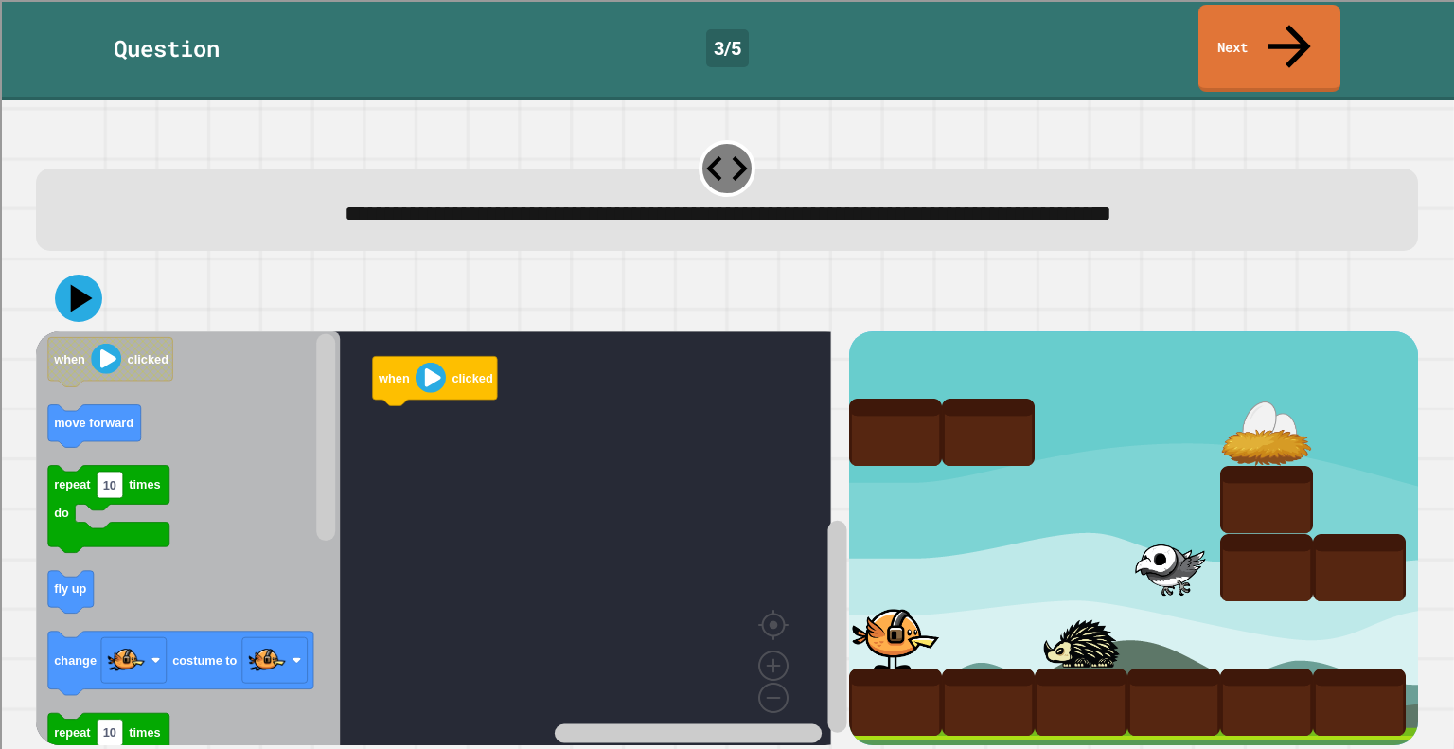
click at [719, 156] on icon at bounding box center [726, 168] width 41 height 25
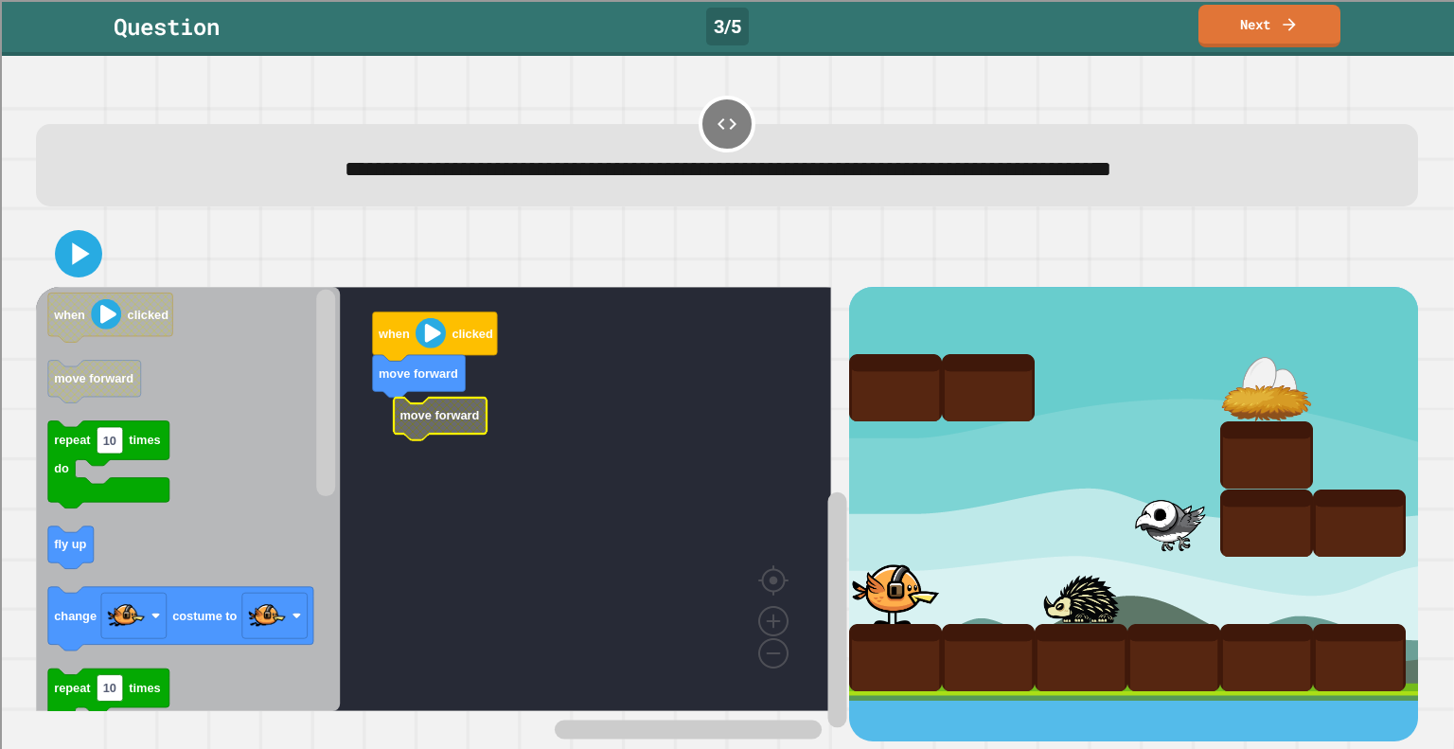
click at [477, 453] on rect "Blockly Workspace" at bounding box center [433, 499] width 795 height 424
click at [42, 563] on icon "Blockly Workspace" at bounding box center [188, 499] width 304 height 424
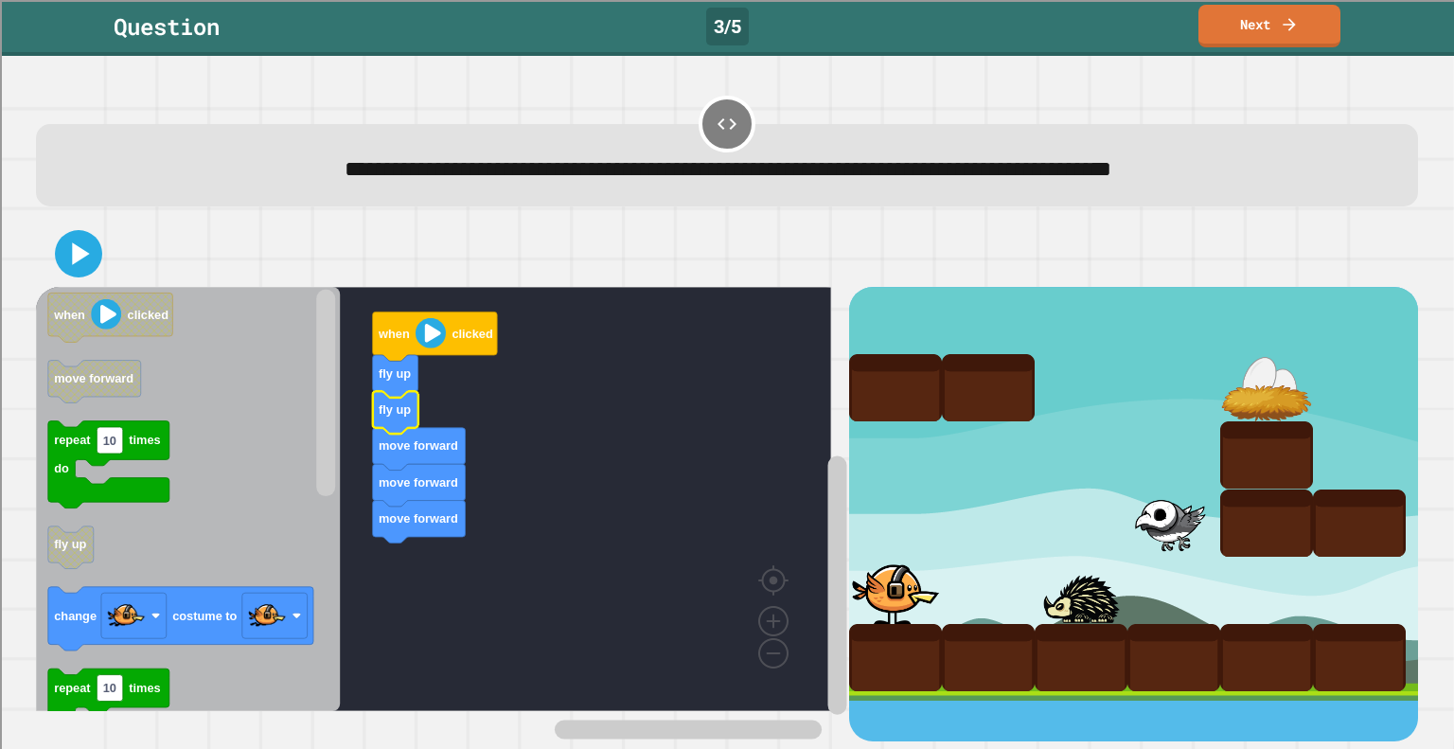
click at [408, 419] on icon "Blockly Workspace" at bounding box center [395, 412] width 45 height 43
click at [453, 547] on rect "Blockly Workspace" at bounding box center [433, 499] width 795 height 424
click at [450, 533] on icon "Blockly Workspace" at bounding box center [419, 522] width 93 height 43
click at [93, 273] on icon at bounding box center [80, 254] width 40 height 40
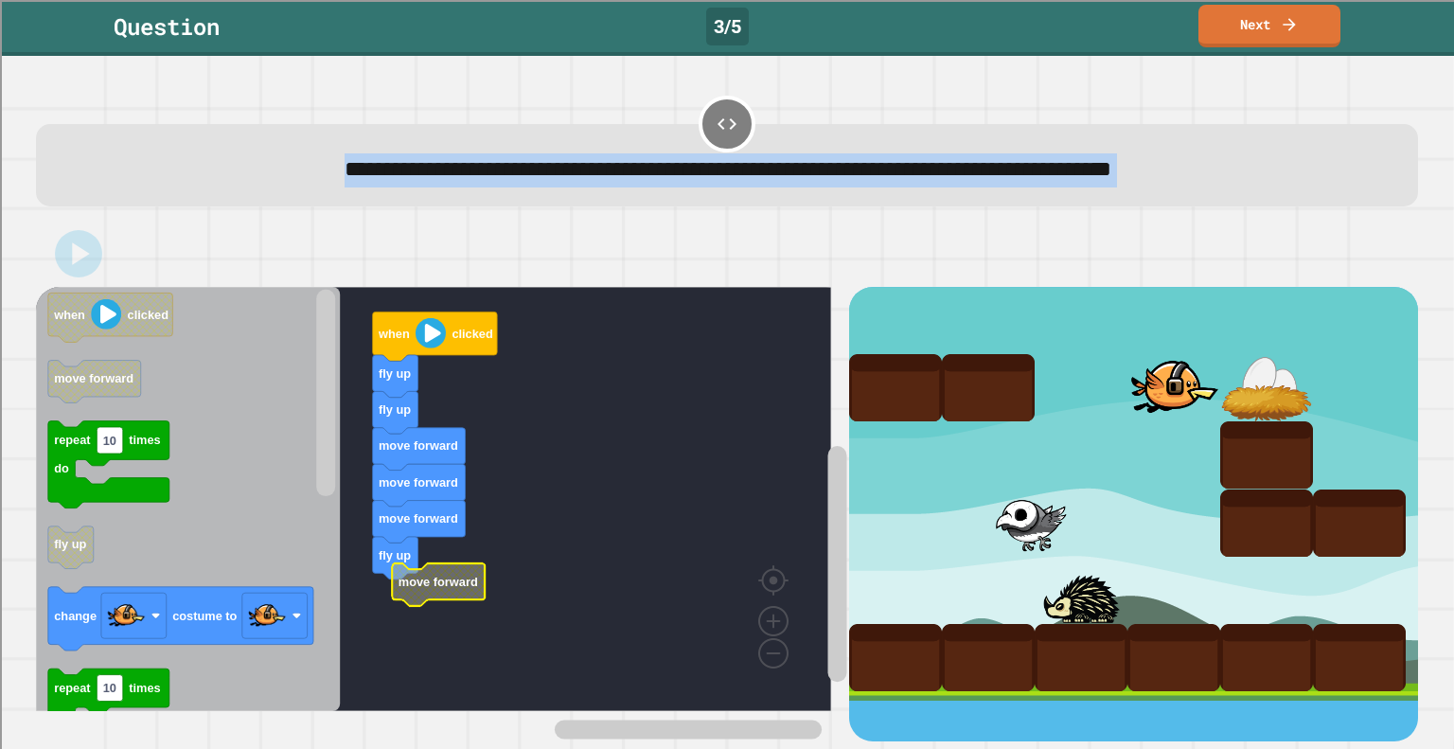
drag, startPoint x: 1274, startPoint y: 40, endPoint x: 1202, endPoint y: 283, distance: 253.8
click at [1202, 283] on div "**********" at bounding box center [727, 374] width 1454 height 749
click at [1181, 217] on div "when clicked fly up fly up move forward move forward move forward fly up move f…" at bounding box center [727, 481] width 1397 height 536
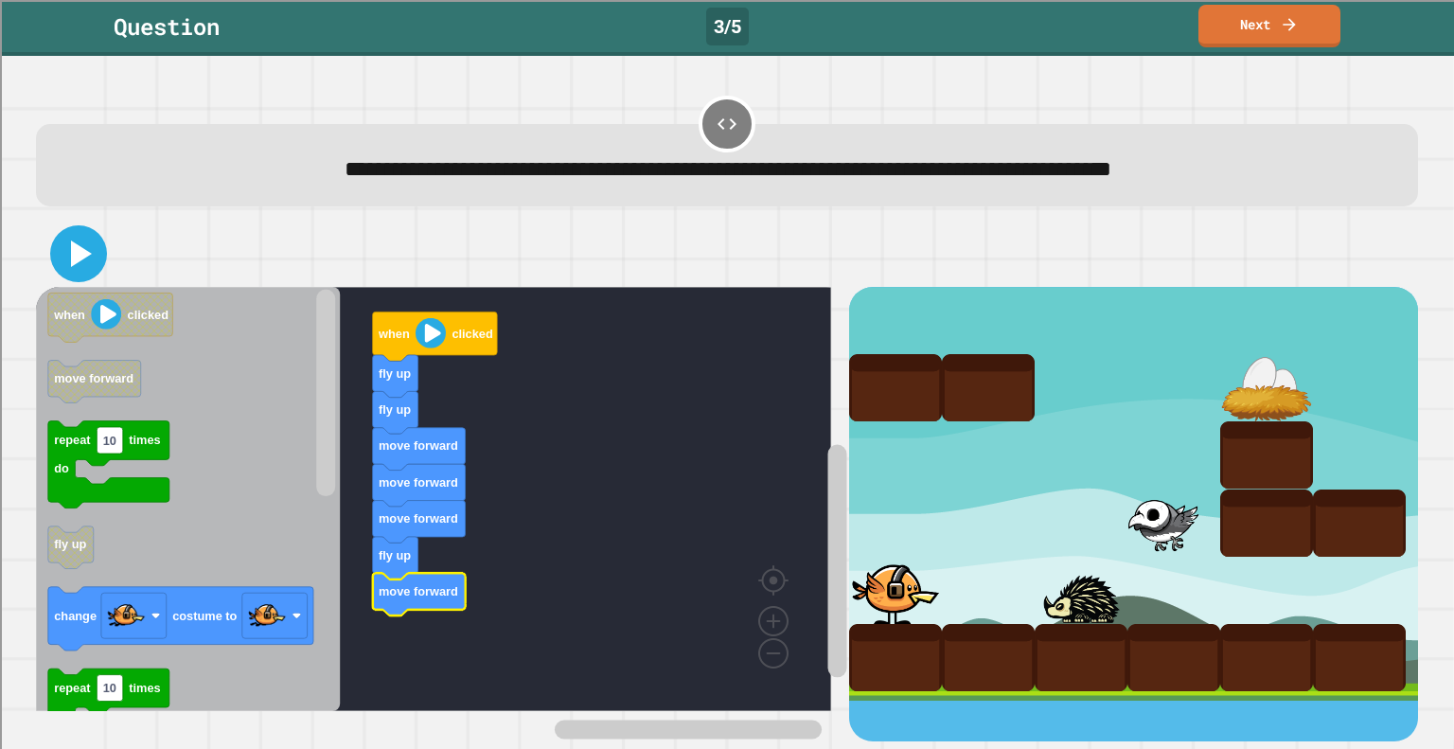
click at [95, 266] on icon at bounding box center [78, 253] width 45 height 45
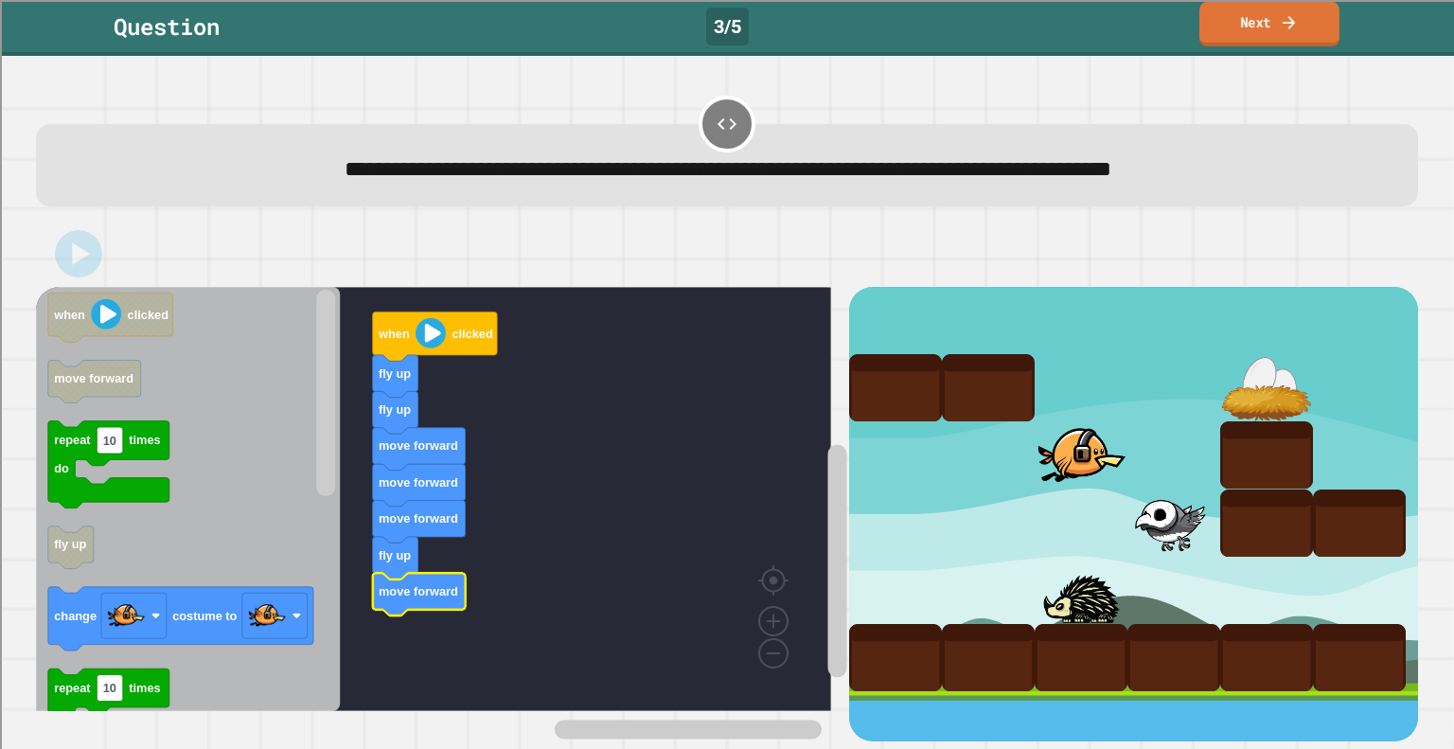
click at [1239, 30] on link "Next" at bounding box center [1270, 24] width 140 height 45
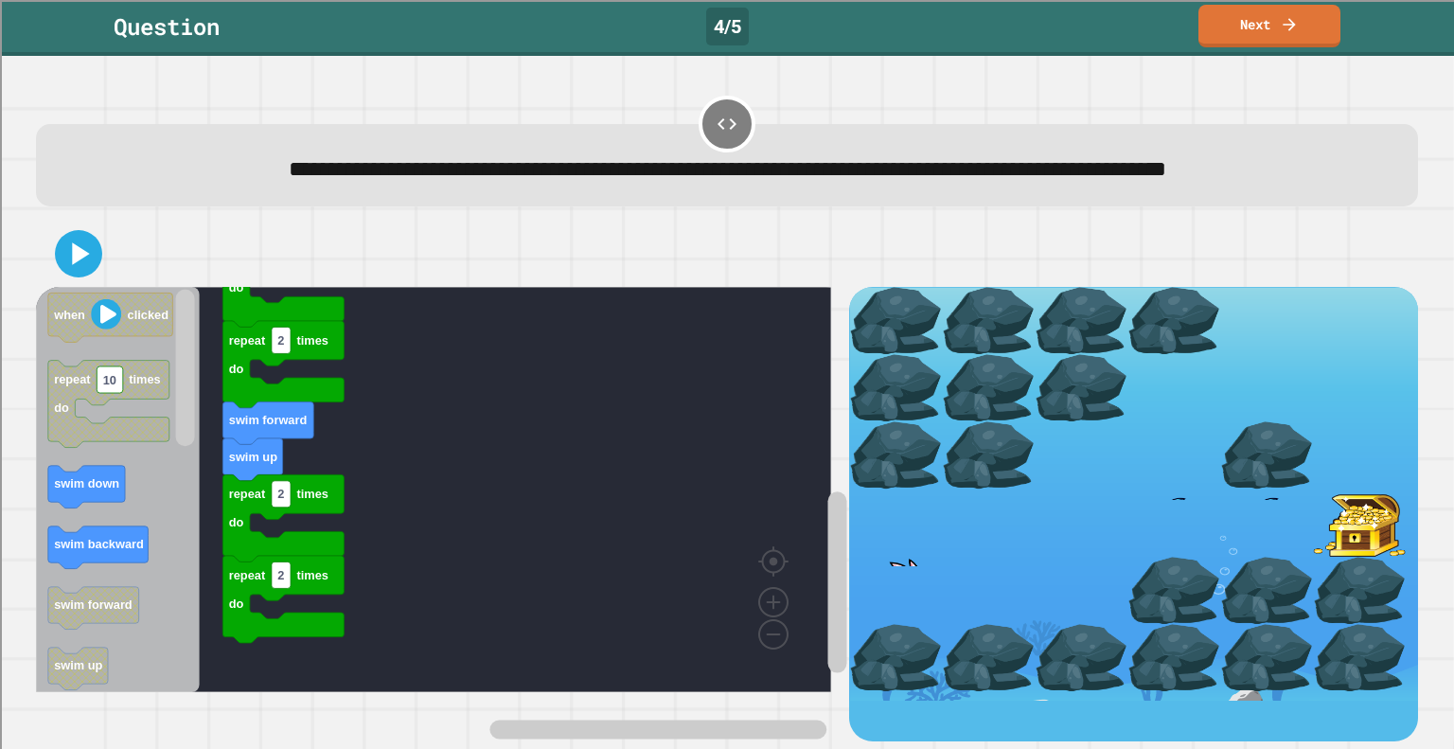
scroll to position [16, 0]
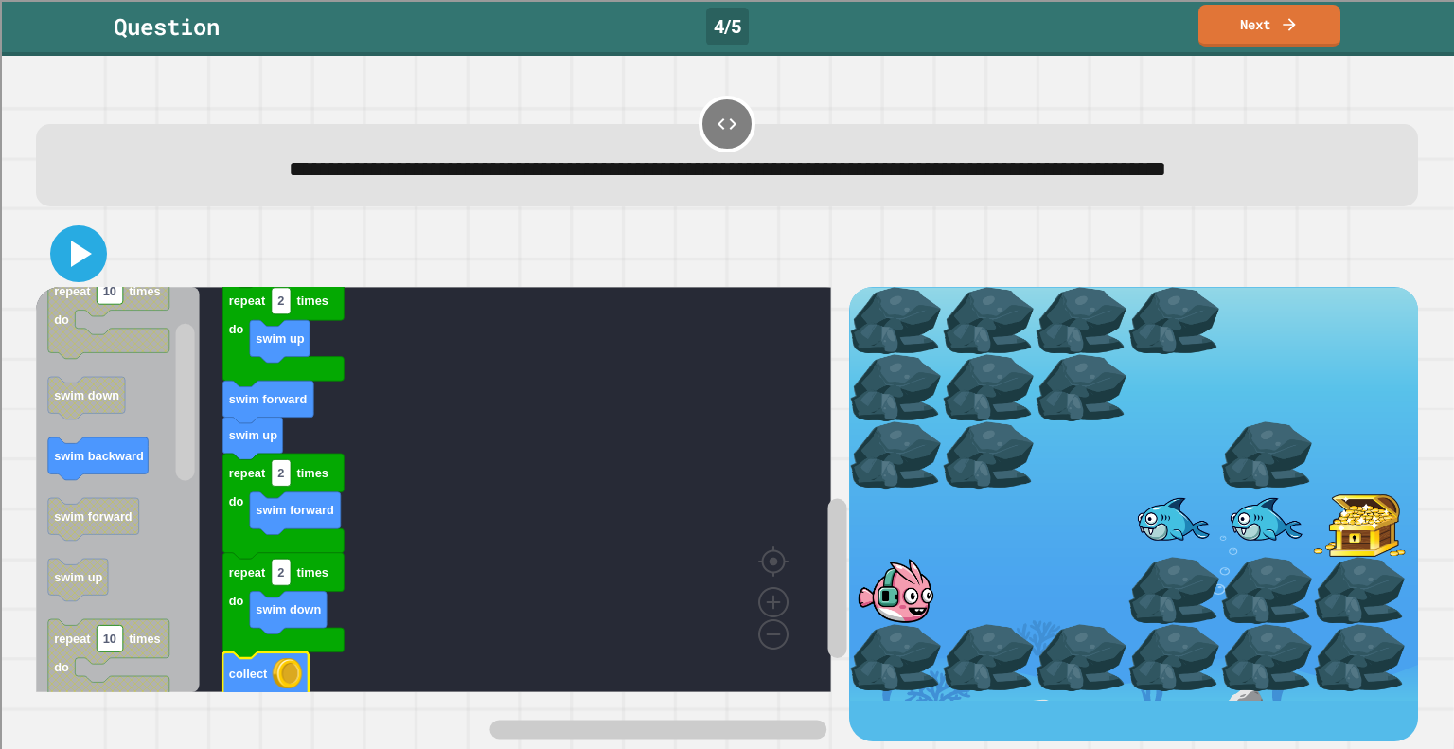
click at [97, 275] on icon at bounding box center [78, 253] width 45 height 45
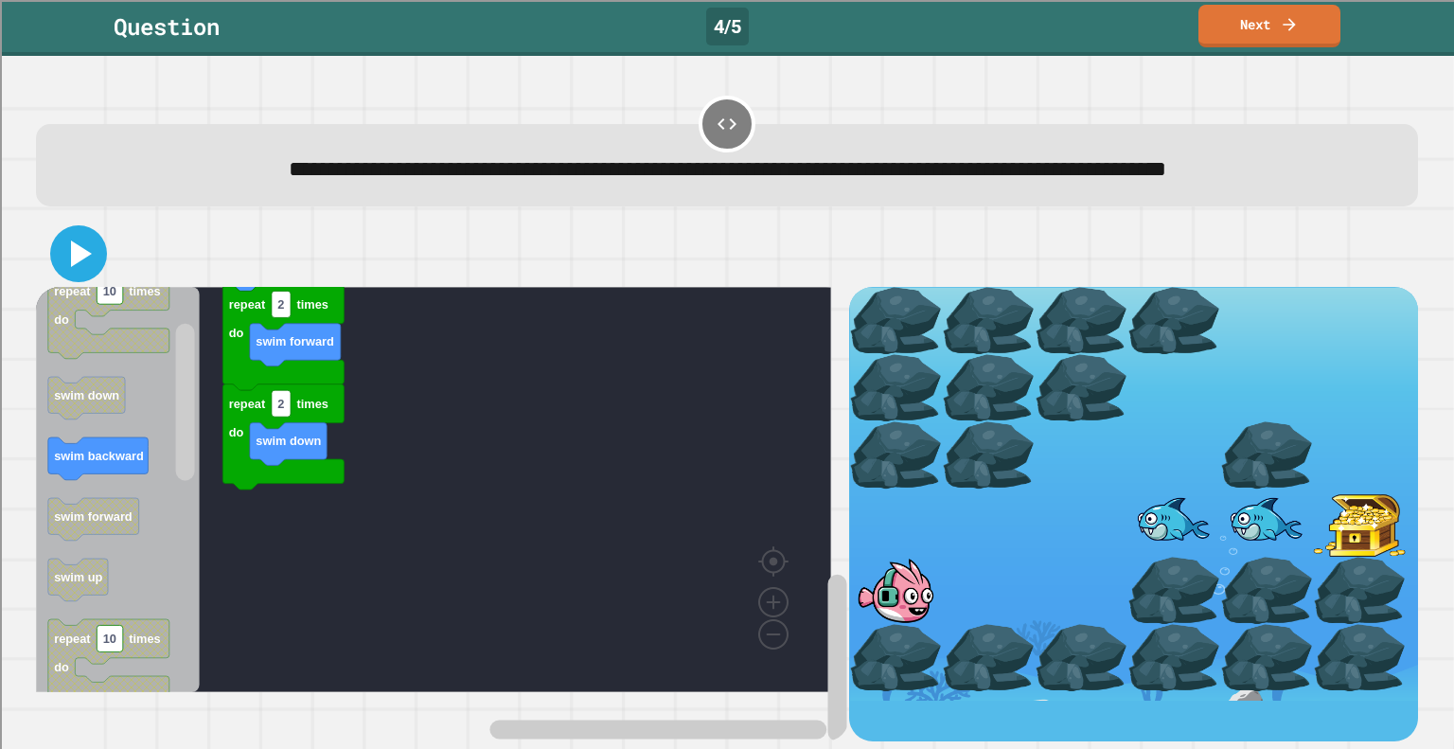
click at [79, 276] on icon at bounding box center [78, 253] width 45 height 45
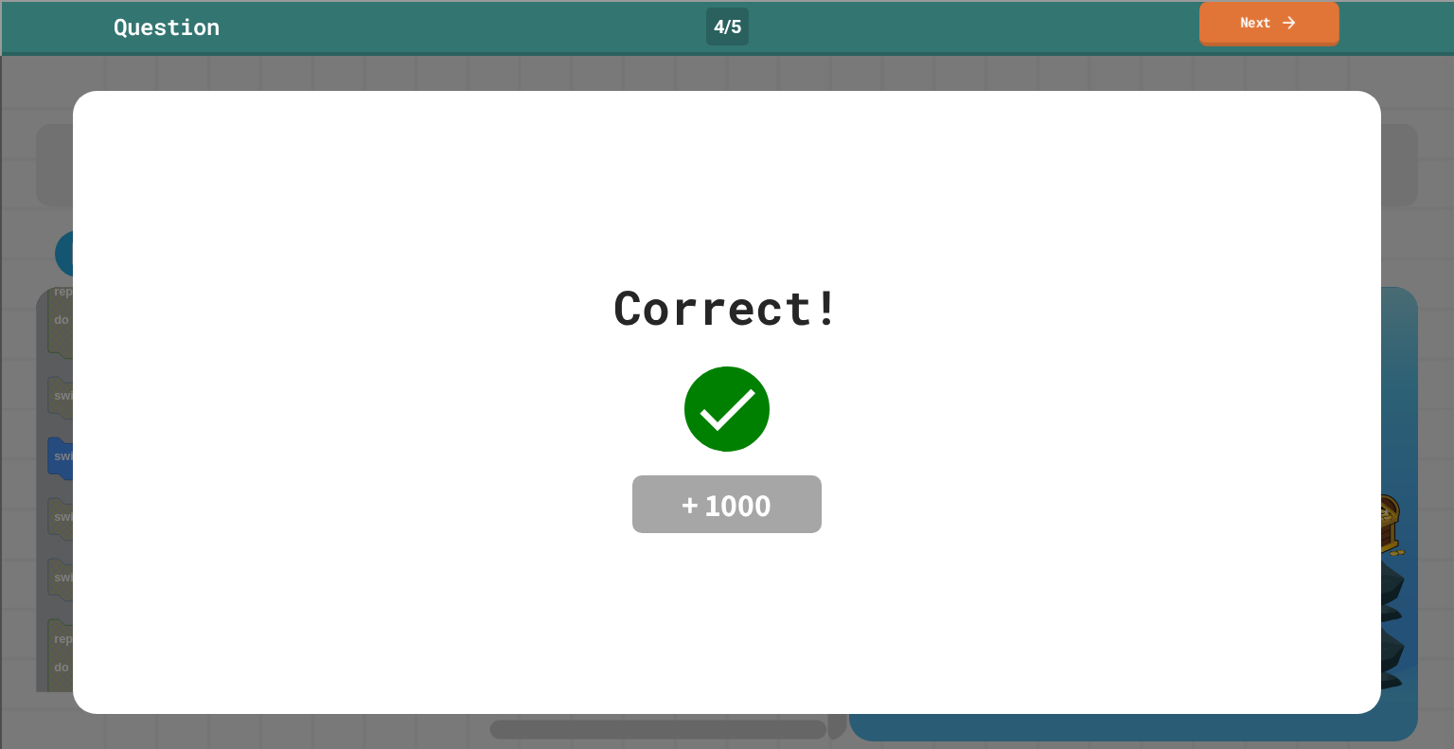
click at [1276, 28] on link "Next" at bounding box center [1270, 24] width 140 height 45
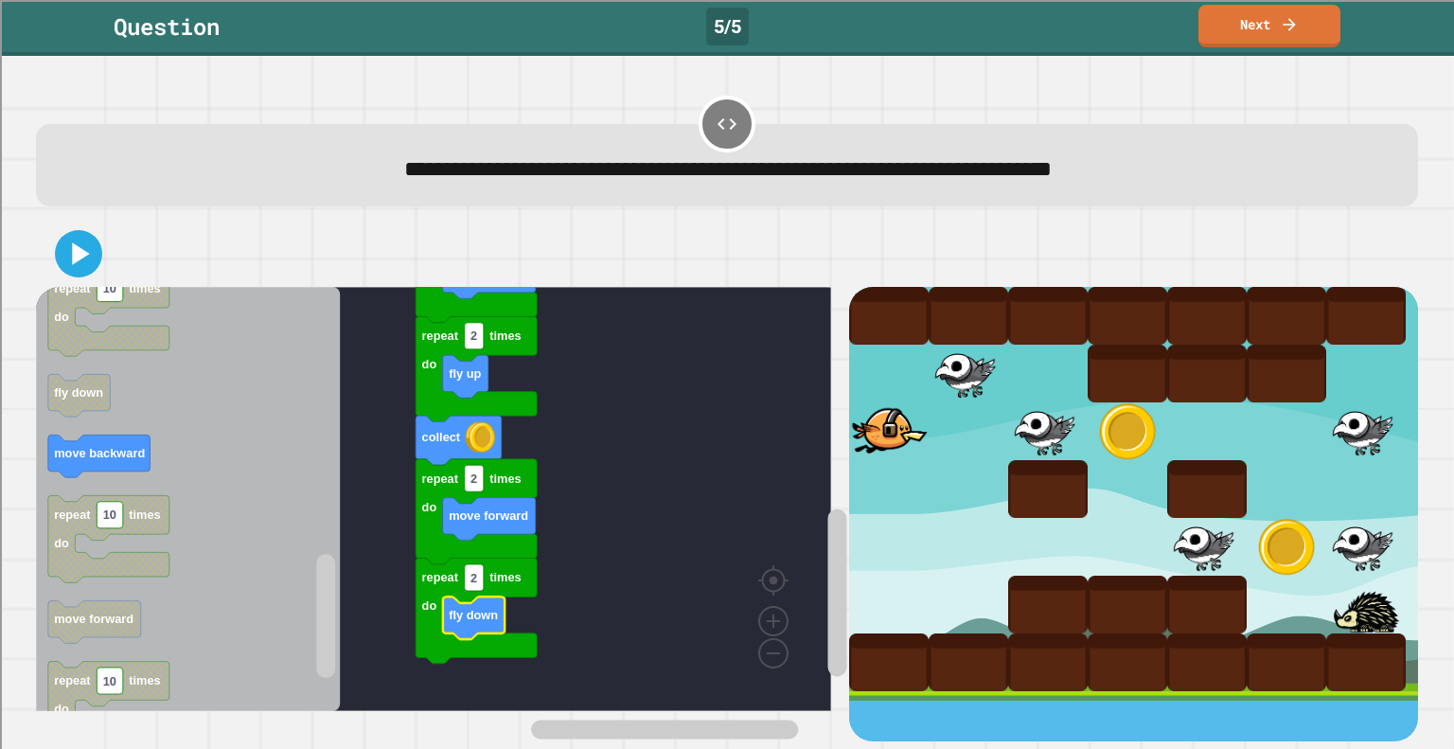
click at [456, 460] on icon "Blockly Workspace" at bounding box center [459, 440] width 85 height 49
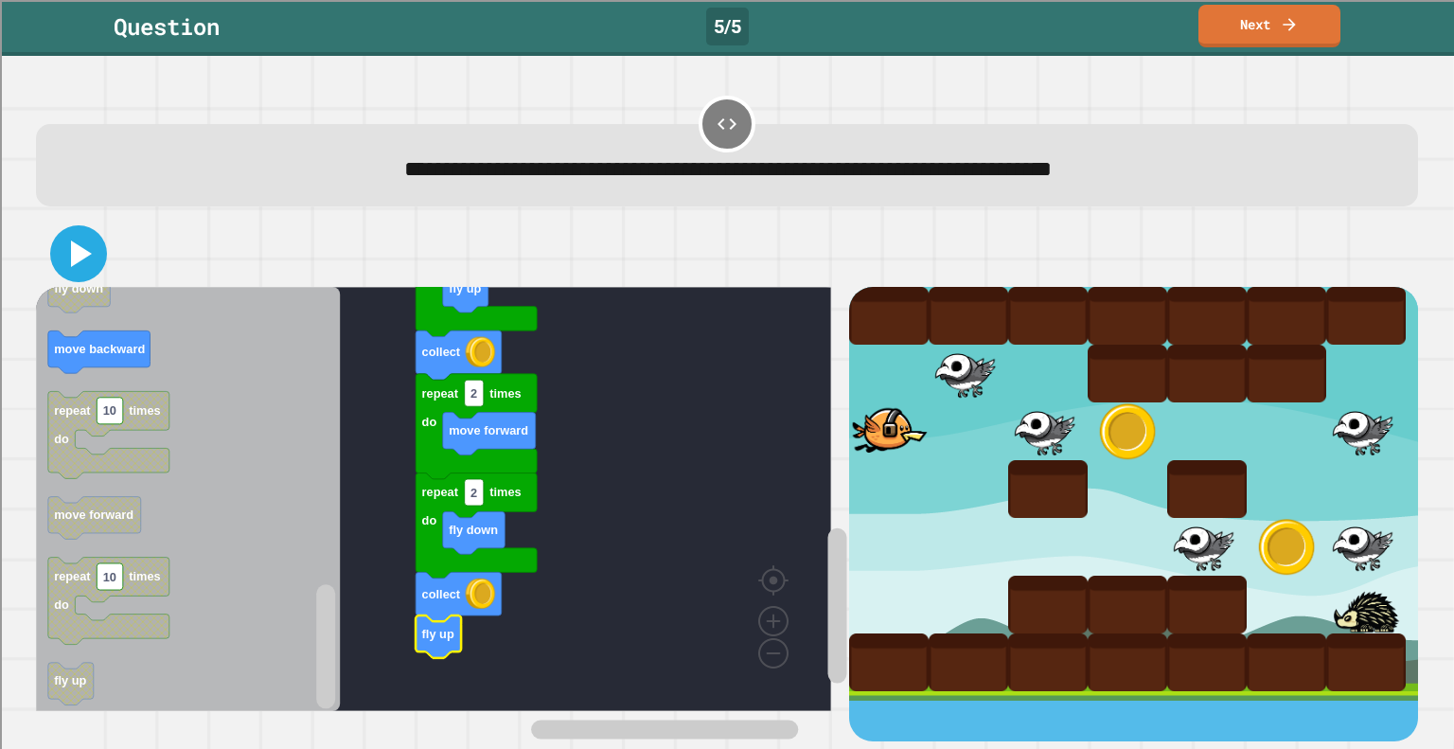
click at [94, 261] on icon at bounding box center [78, 253] width 45 height 45
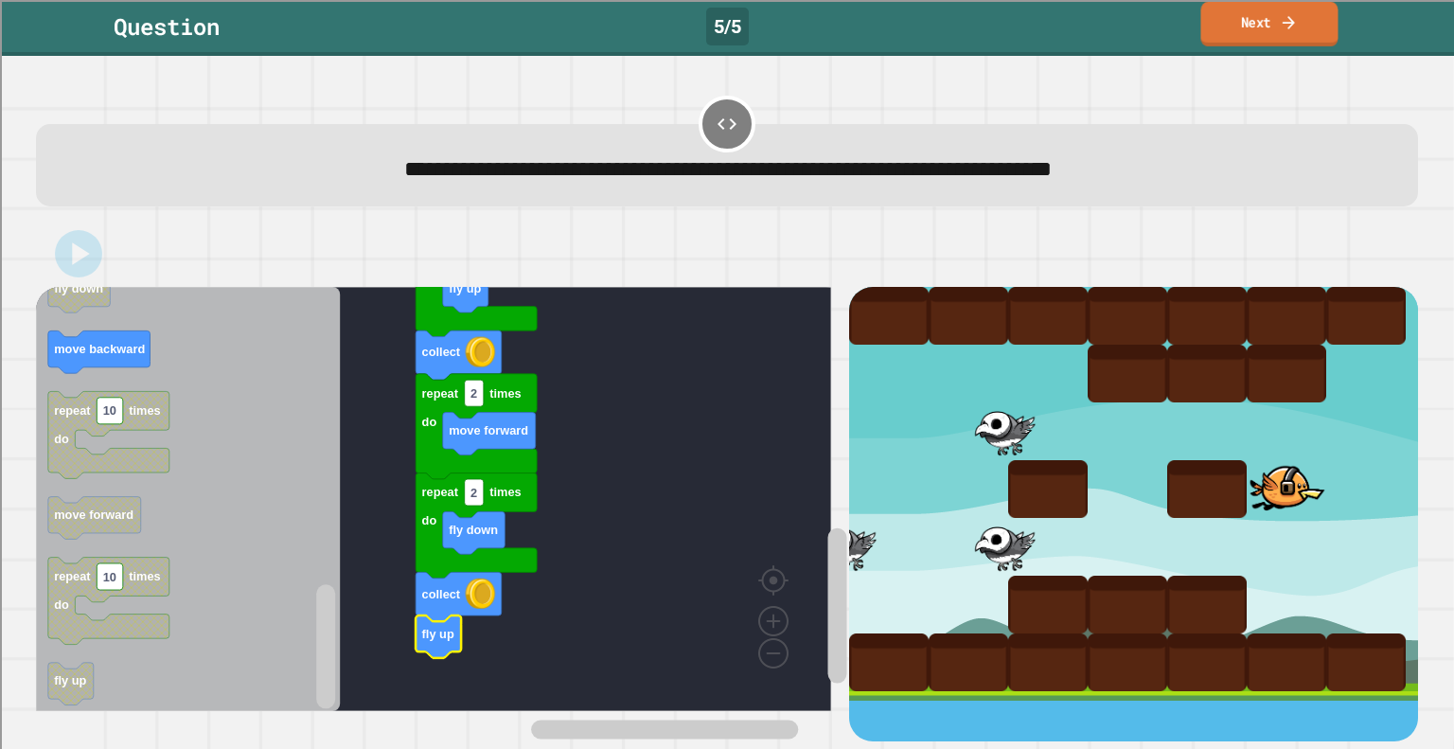
click at [1233, 45] on link "Next" at bounding box center [1269, 24] width 137 height 45
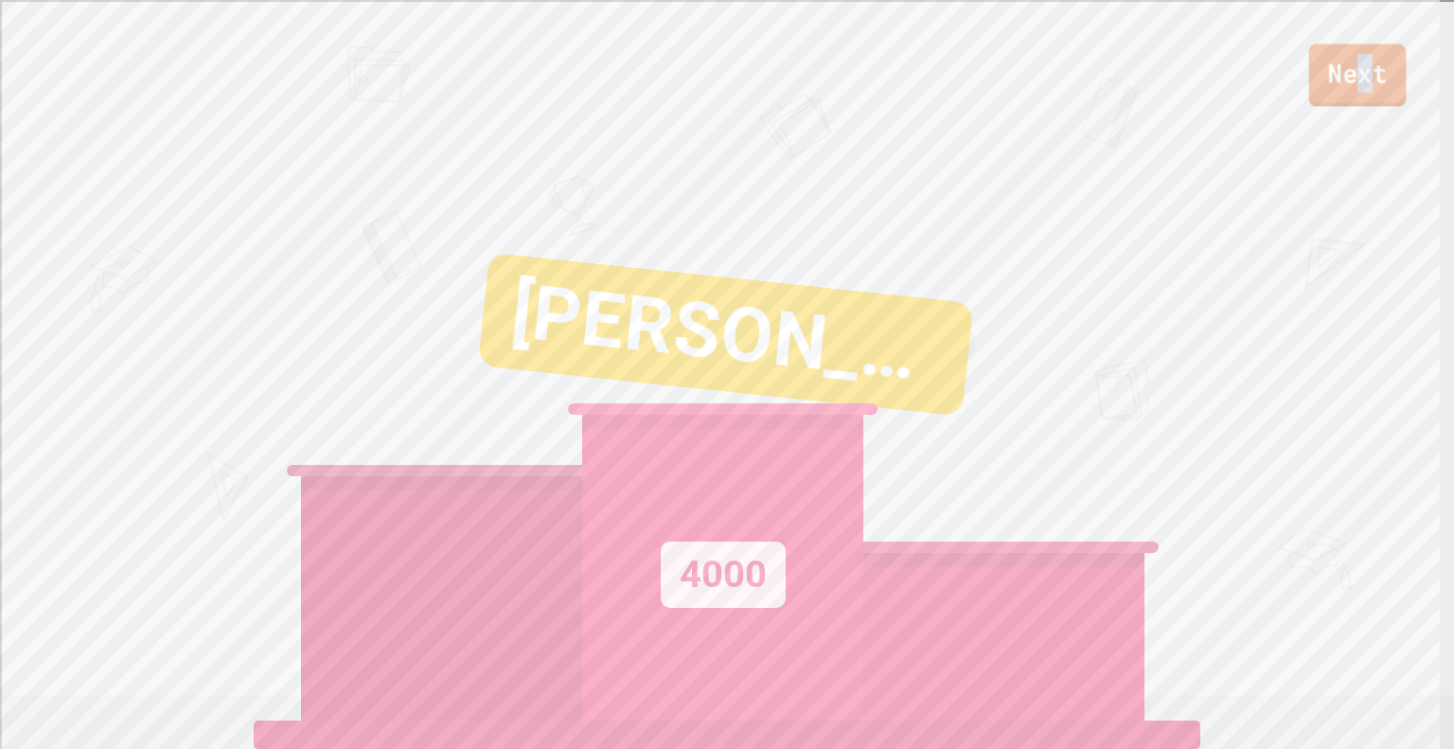
drag, startPoint x: 1360, startPoint y: 74, endPoint x: 1371, endPoint y: 65, distance: 14.2
click at [1371, 65] on link "Next" at bounding box center [1358, 75] width 98 height 62
